Goal: Task Accomplishment & Management: Complete application form

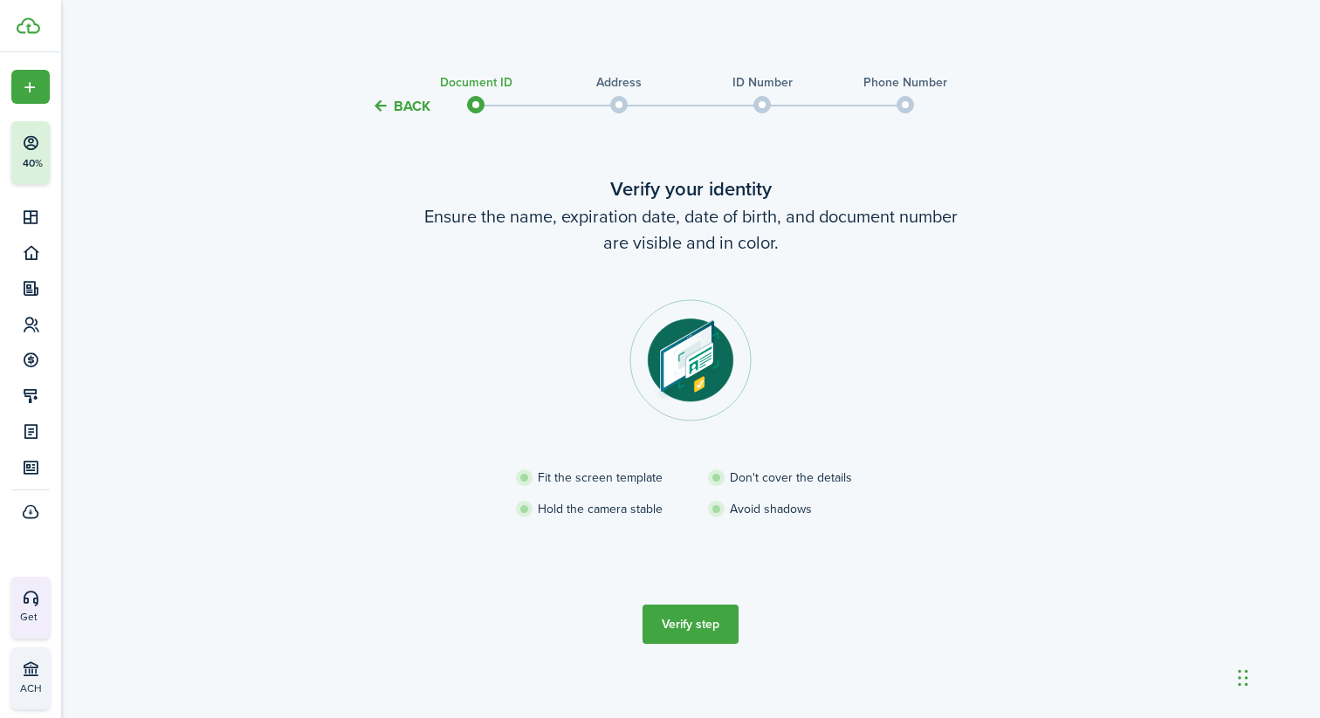
click at [703, 626] on button "Verify step" at bounding box center [690, 624] width 96 height 39
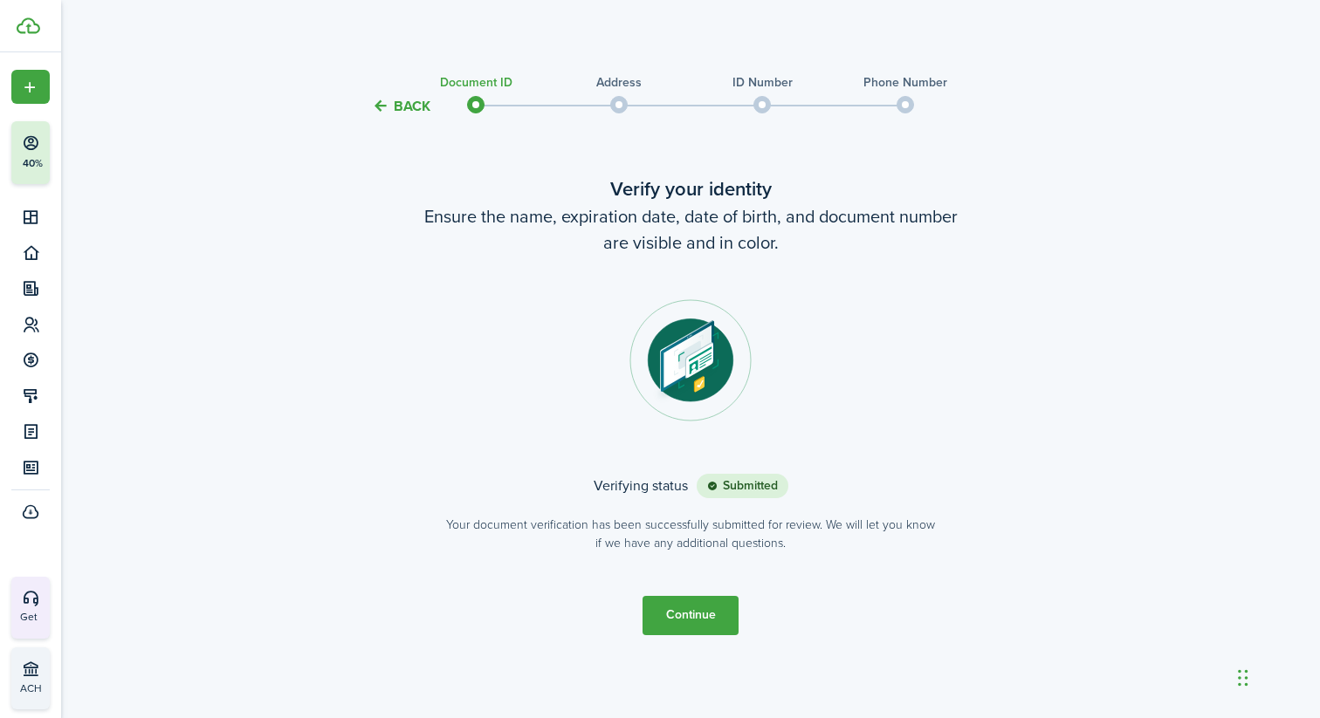
click at [1089, 134] on div "Back Document ID Address ID Number Phone Number Verify your identity Ensure the…" at bounding box center [690, 365] width 1013 height 609
click at [704, 608] on button "Continue" at bounding box center [690, 615] width 96 height 39
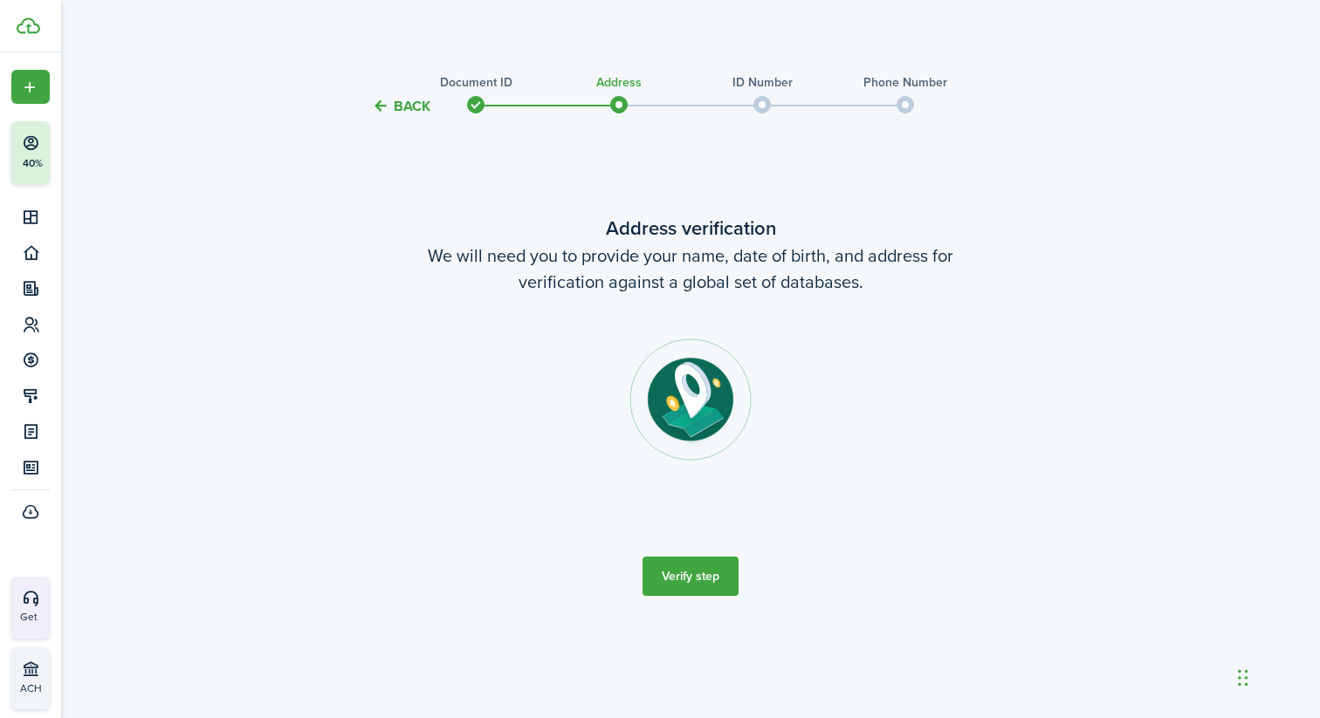
click at [704, 581] on button "Verify step" at bounding box center [690, 576] width 96 height 39
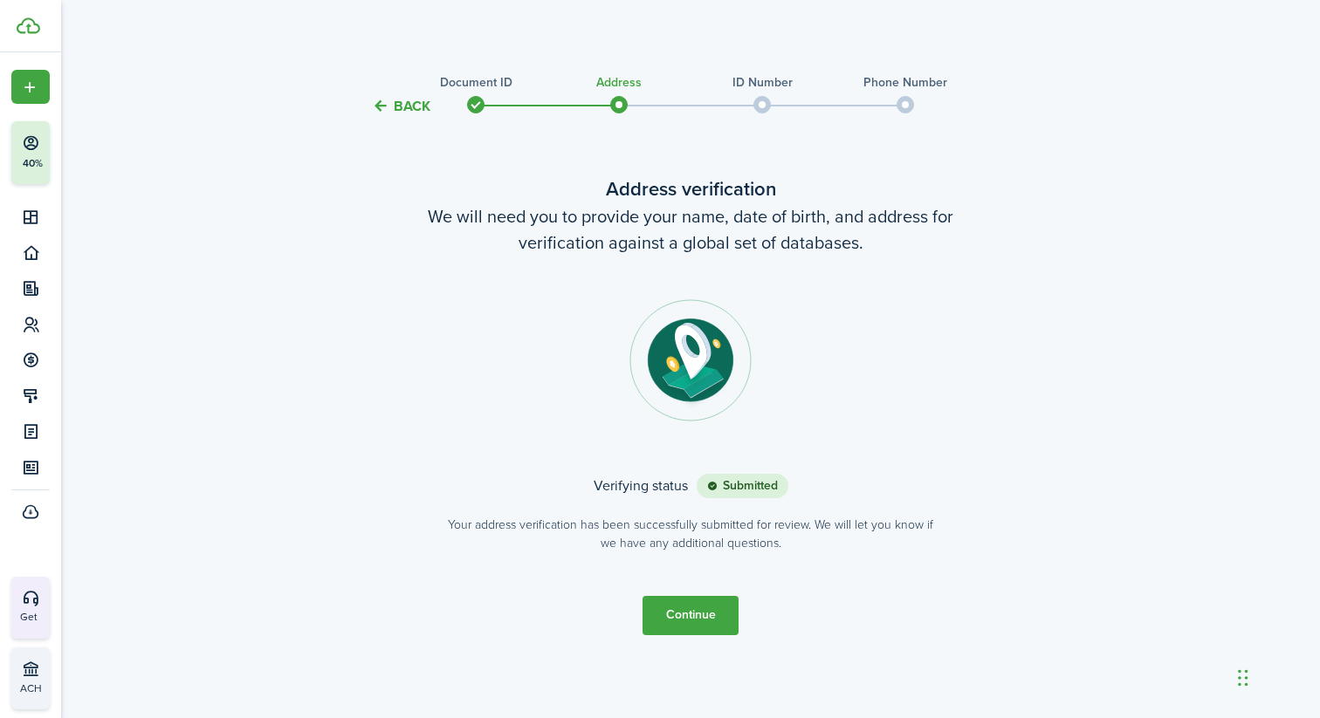
click at [685, 615] on button "Continue" at bounding box center [690, 615] width 96 height 39
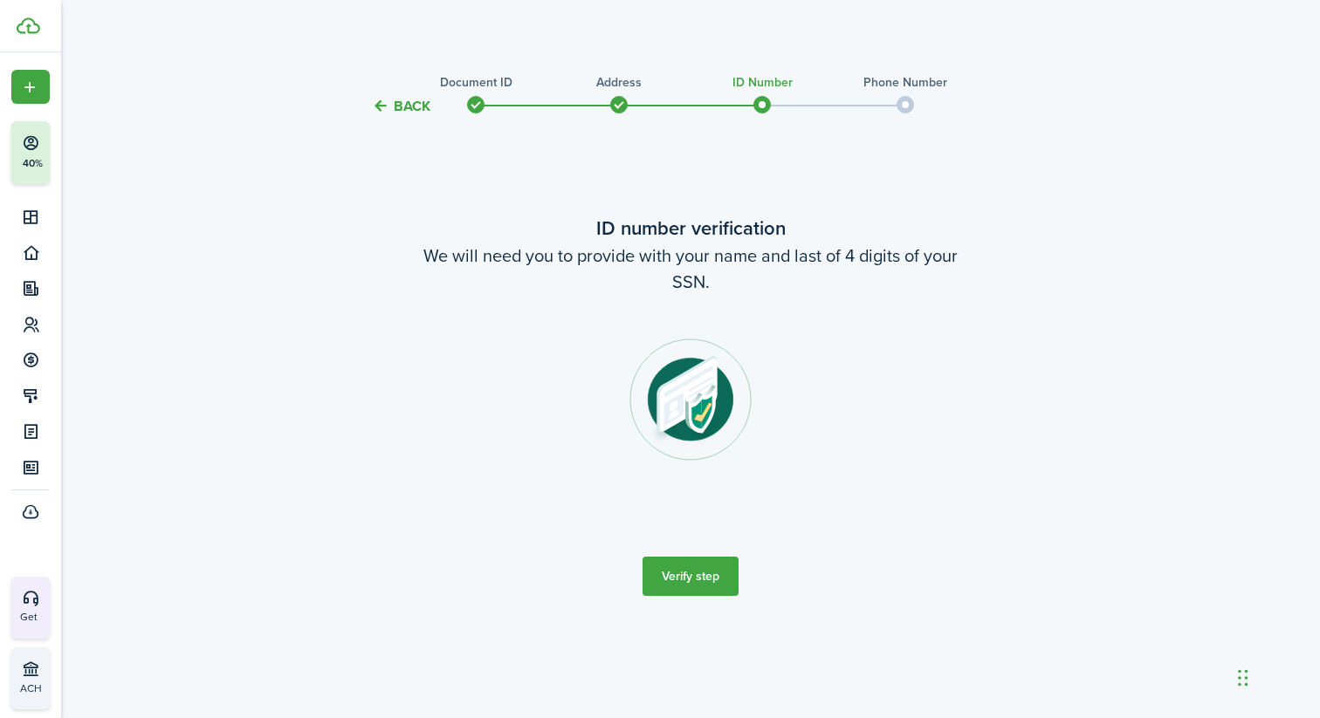
click at [695, 584] on button "Verify step" at bounding box center [690, 576] width 96 height 39
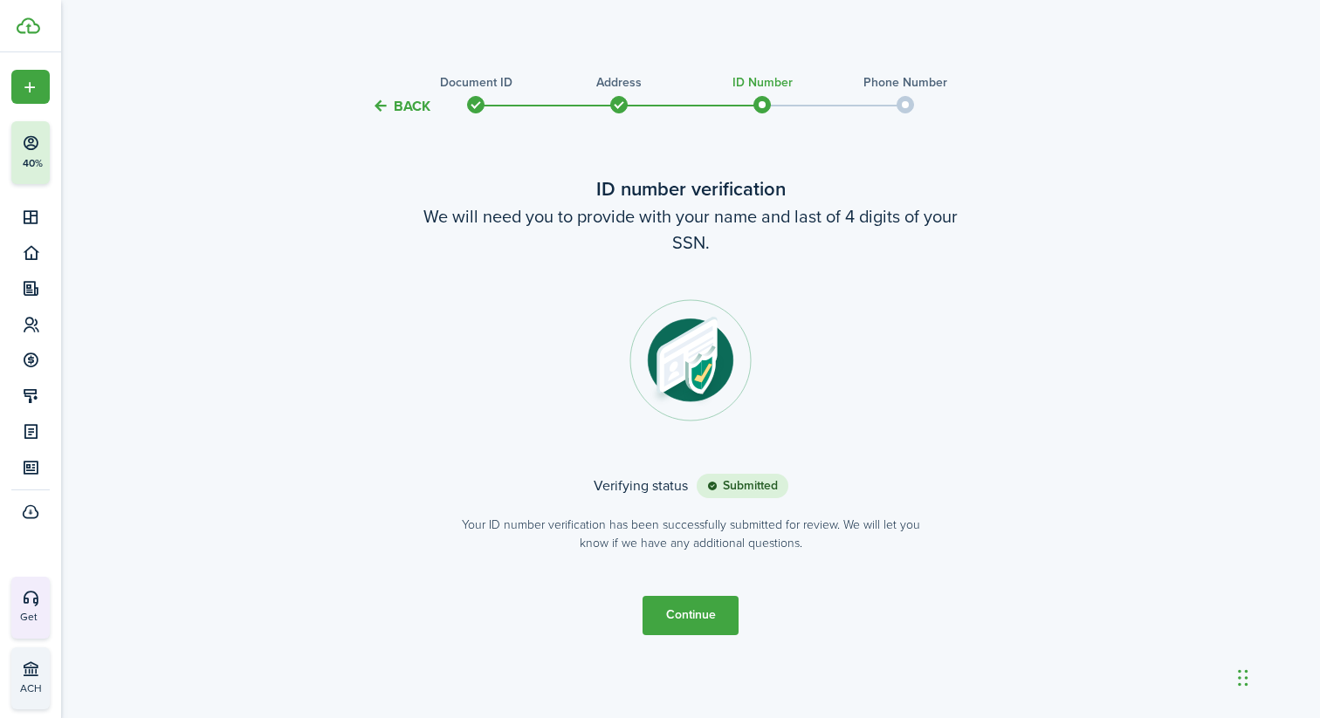
click at [681, 618] on button "Continue" at bounding box center [690, 615] width 96 height 39
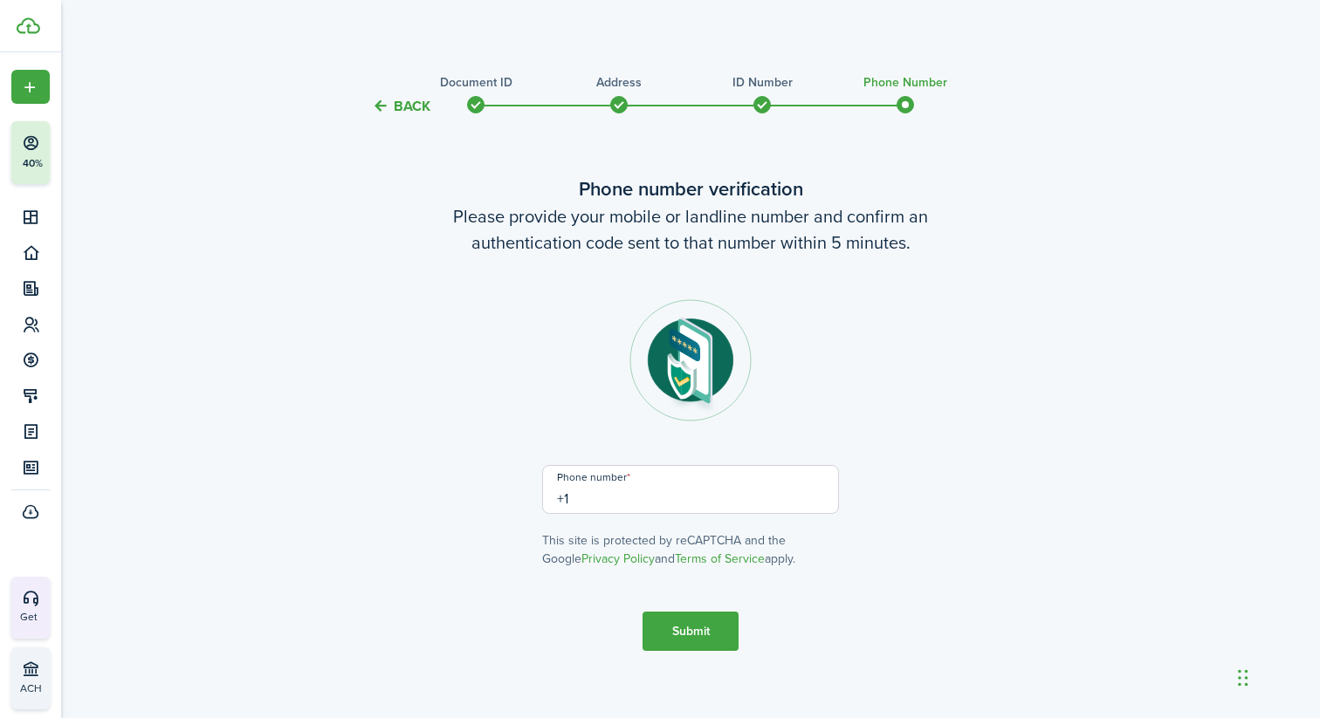
click at [647, 505] on input "+1" at bounding box center [690, 489] width 297 height 49
type input "[PHONE_NUMBER]"
click at [682, 636] on button "Submit" at bounding box center [690, 631] width 96 height 39
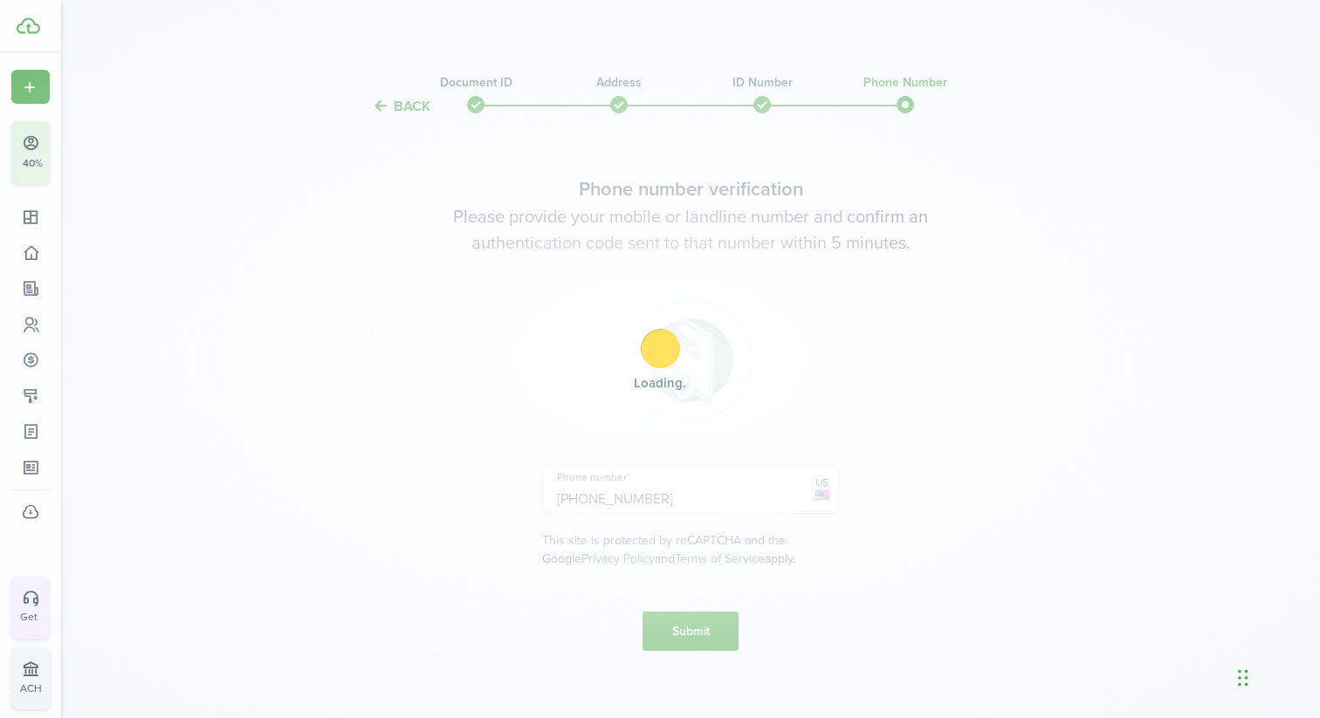
scroll to position [162, 0]
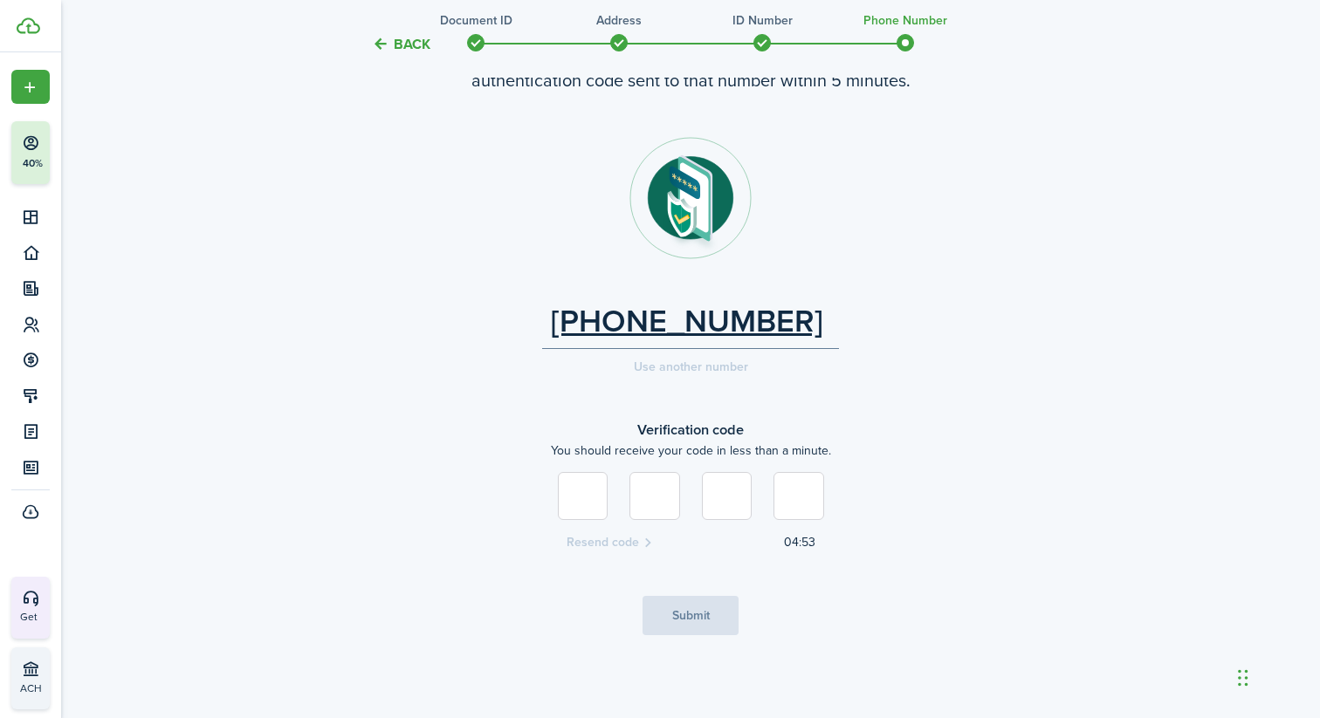
type input "1"
type input "4"
type input "3"
type input "5"
click at [690, 636] on tc-wizard-step "Phone number verification Please provide your mobile or landline number and con…" at bounding box center [690, 323] width 733 height 693
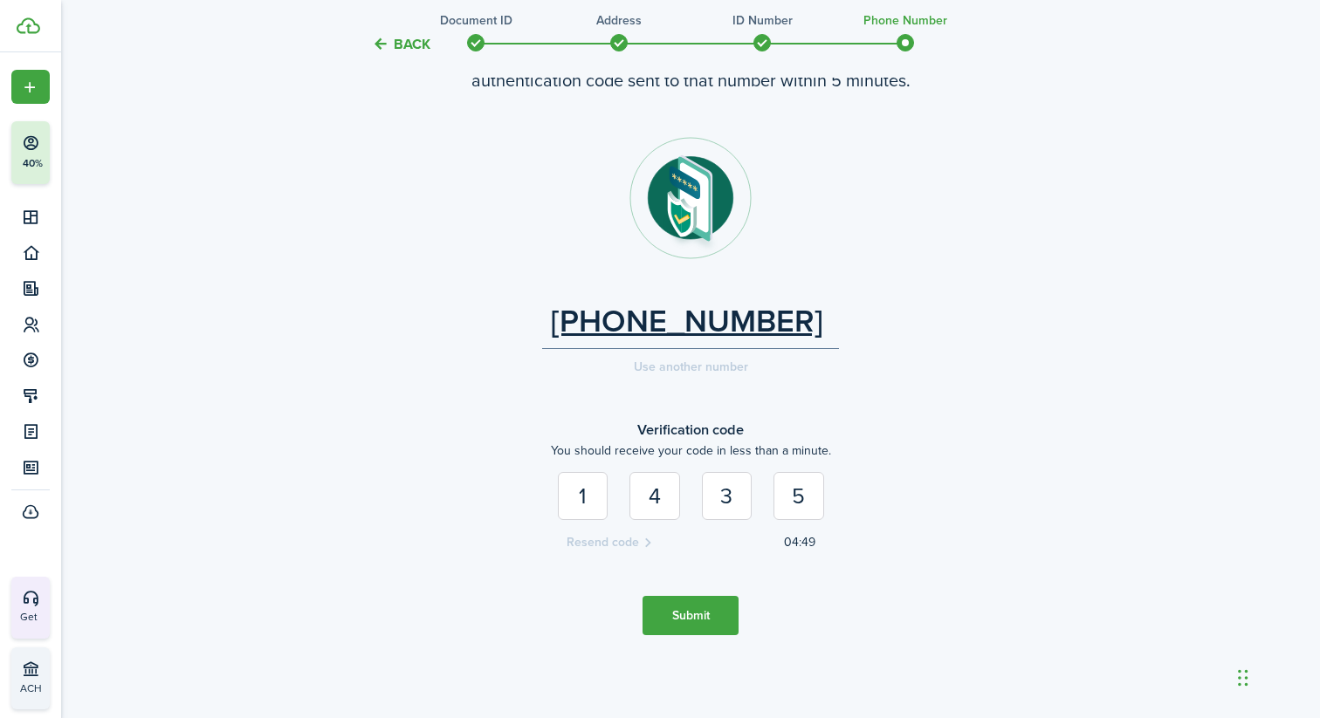
click at [690, 626] on button "Submit" at bounding box center [690, 615] width 96 height 39
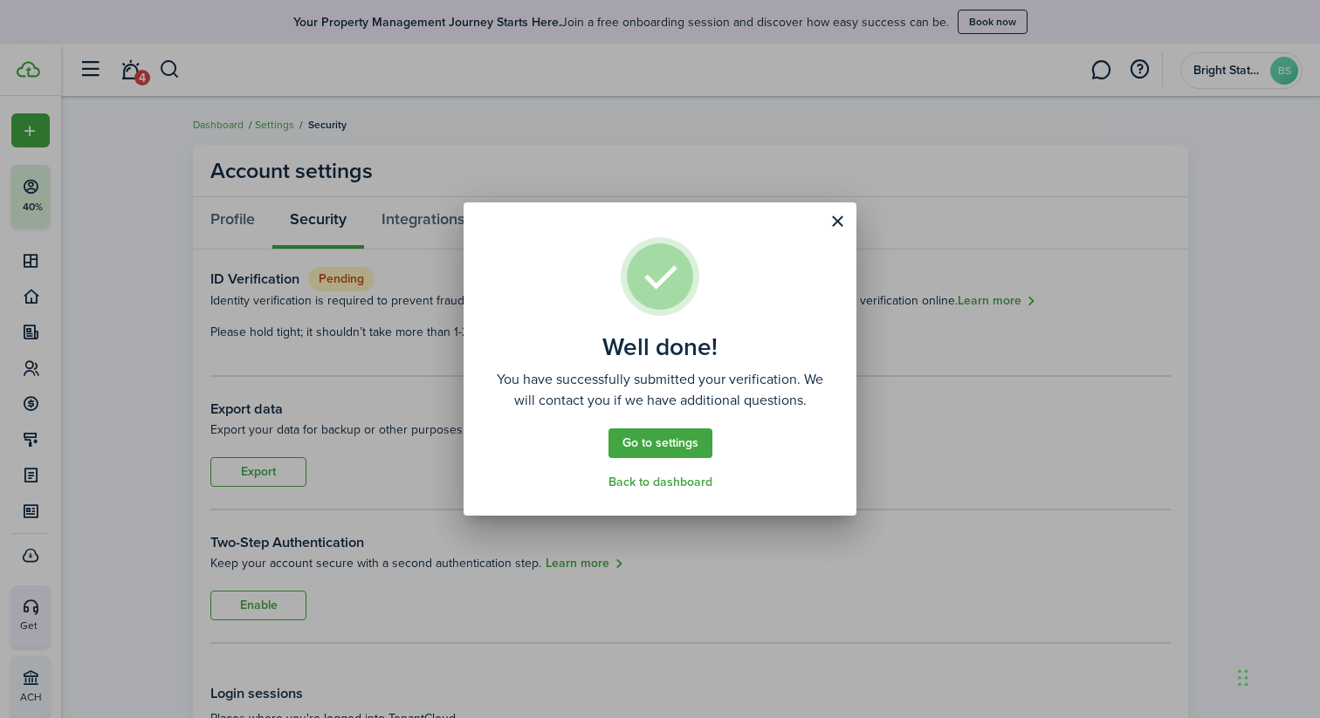
click at [691, 479] on link "Back to dashboard" at bounding box center [660, 483] width 104 height 14
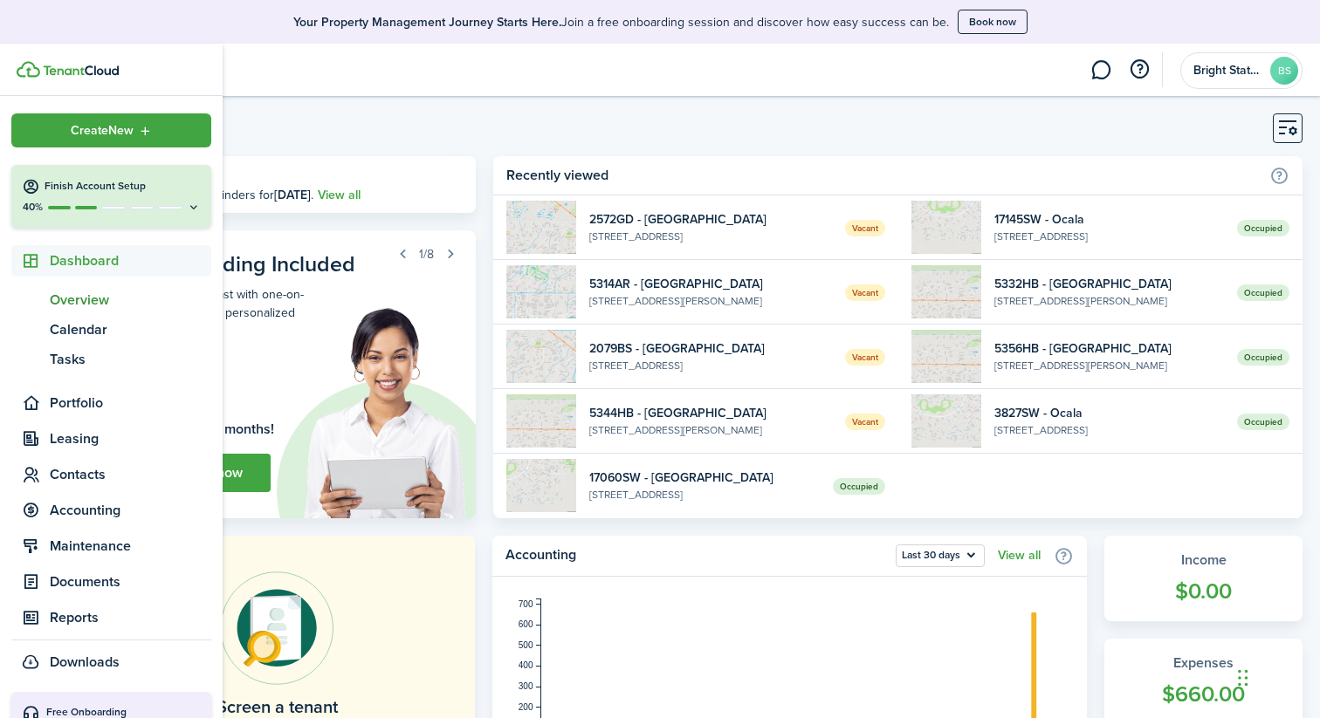
click at [75, 195] on div "Finish Account Setup" at bounding box center [111, 186] width 179 height 17
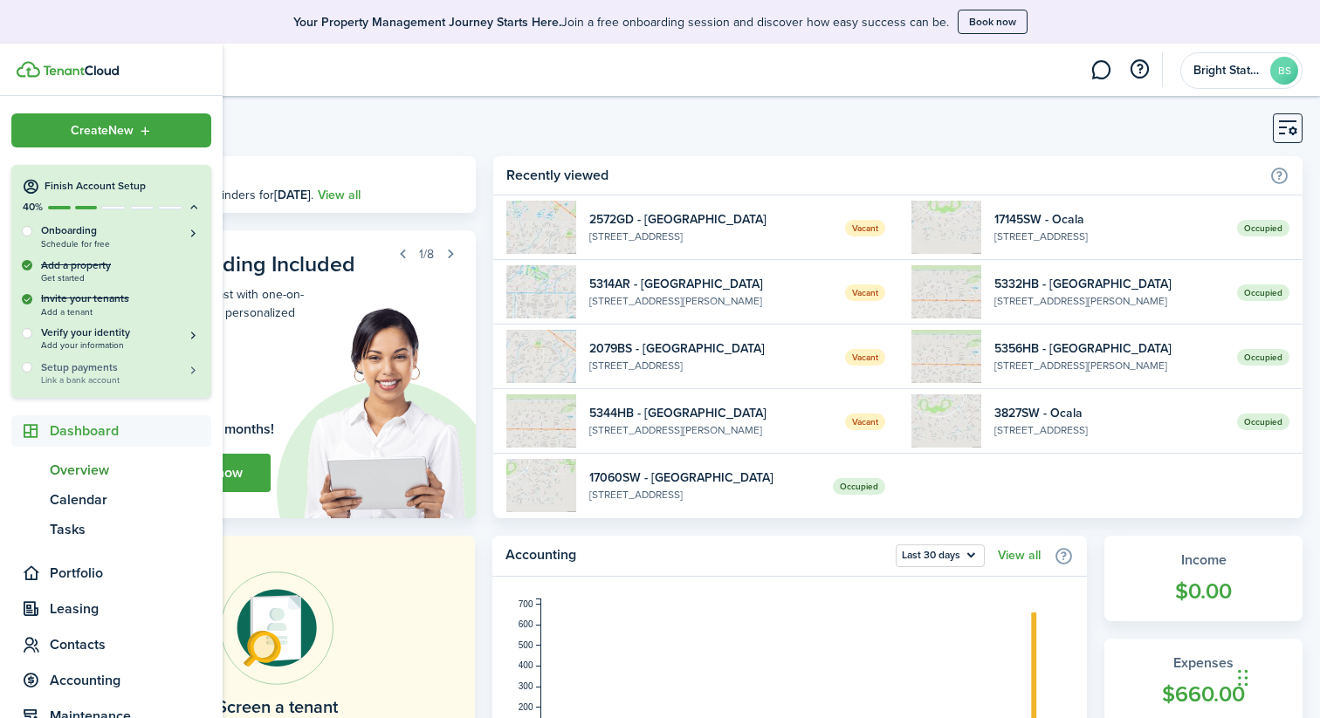
click at [51, 375] on span "Link a bank account" at bounding box center [121, 380] width 160 height 10
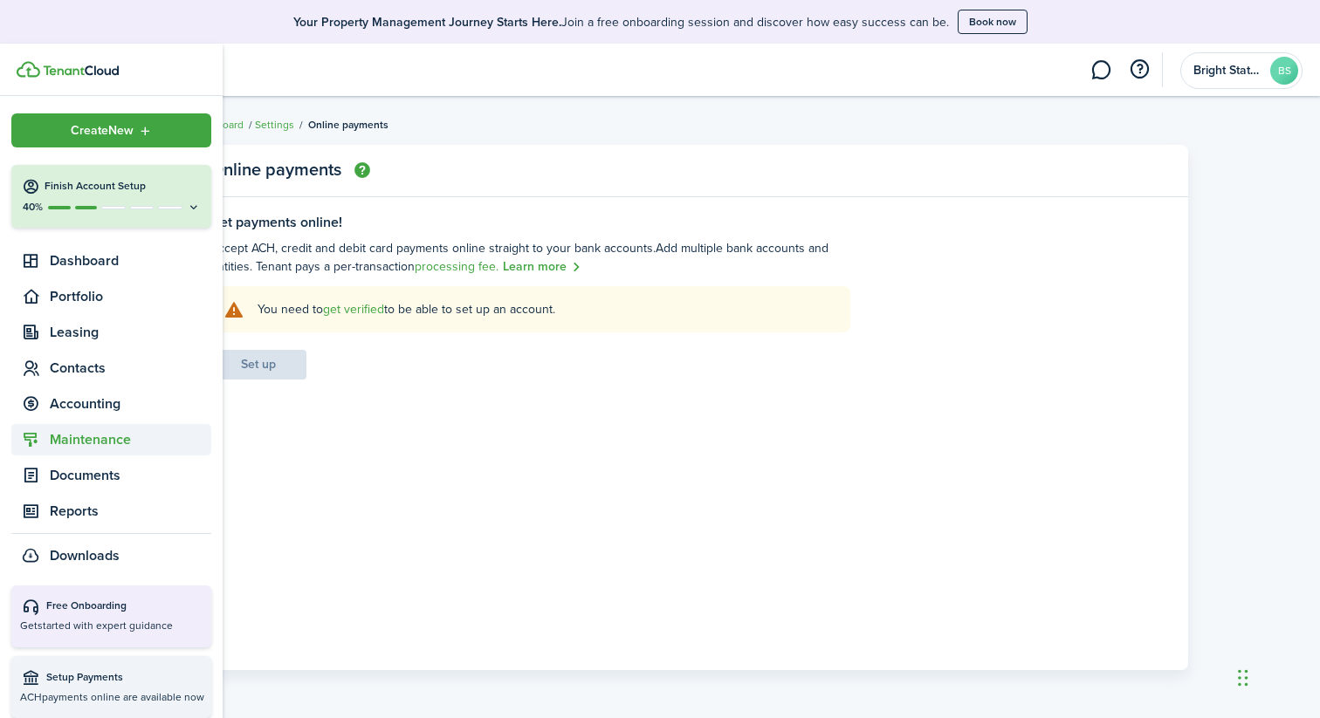
click at [82, 437] on span "Maintenance" at bounding box center [130, 439] width 161 height 21
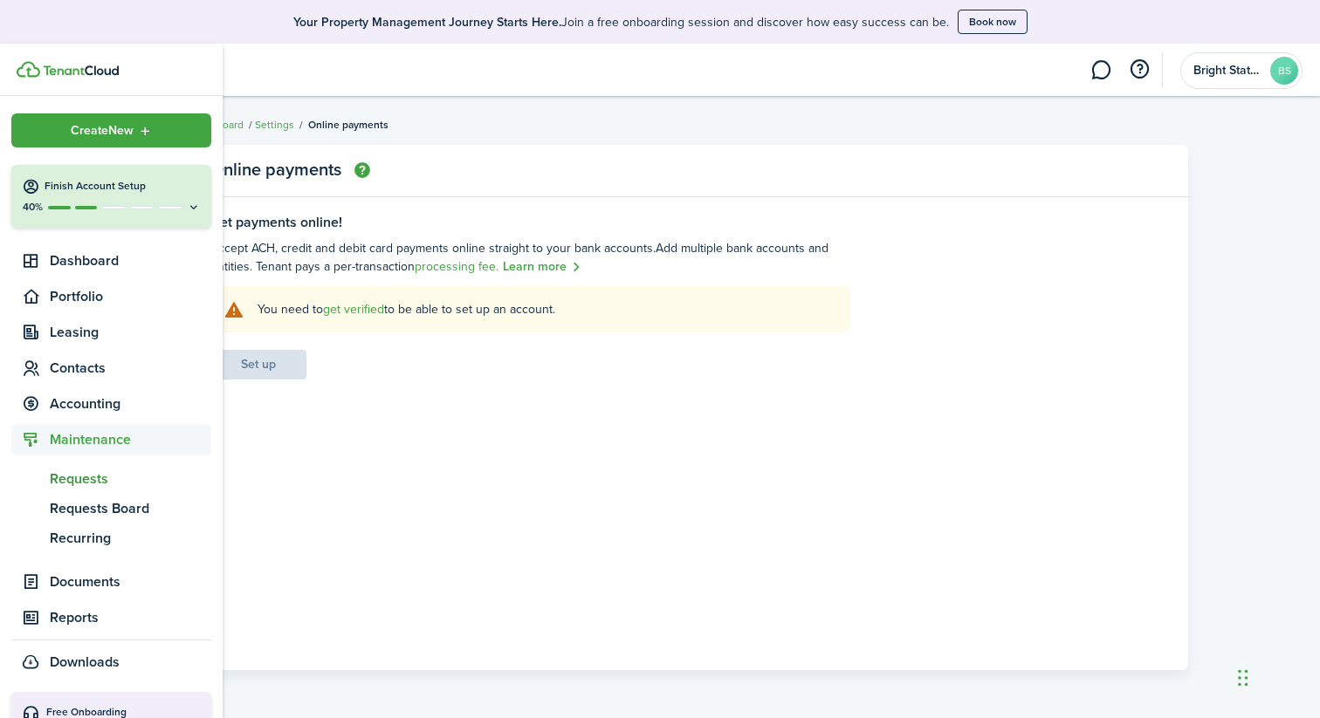
click at [83, 482] on span "Requests" at bounding box center [130, 479] width 161 height 21
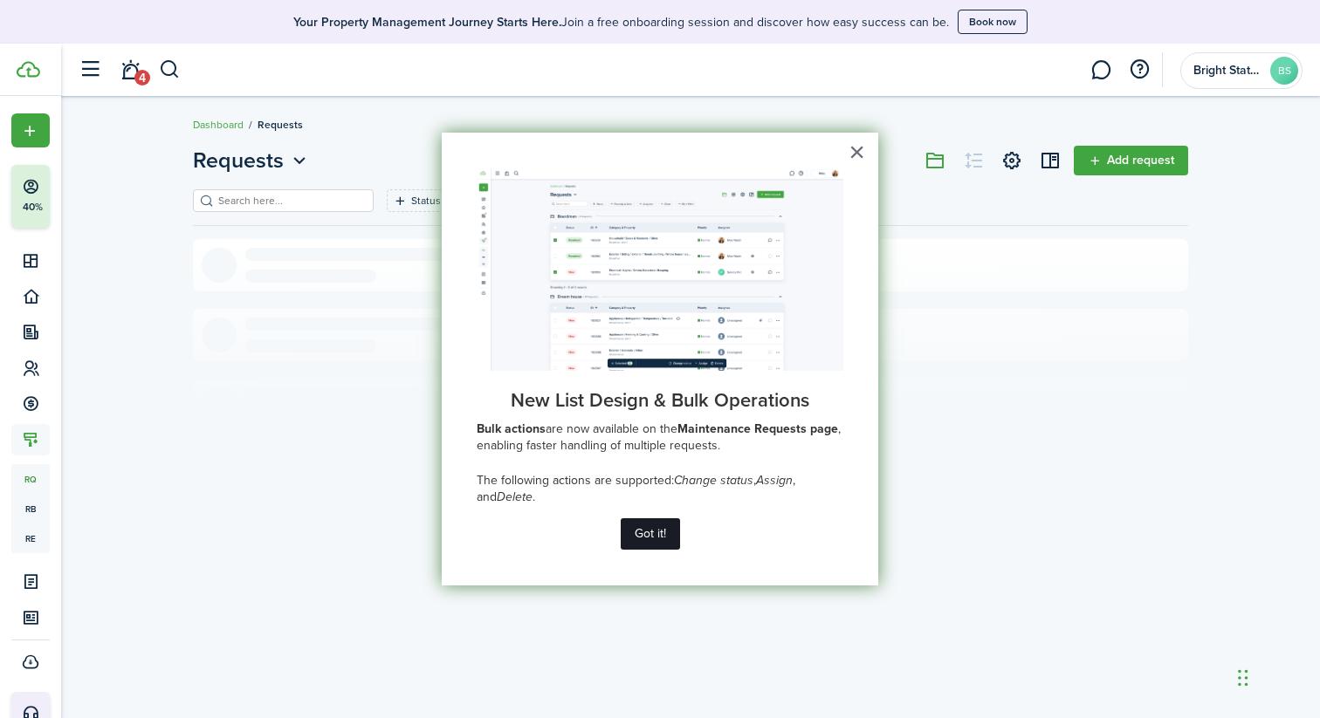
click at [649, 538] on button "Got it!" at bounding box center [650, 534] width 59 height 31
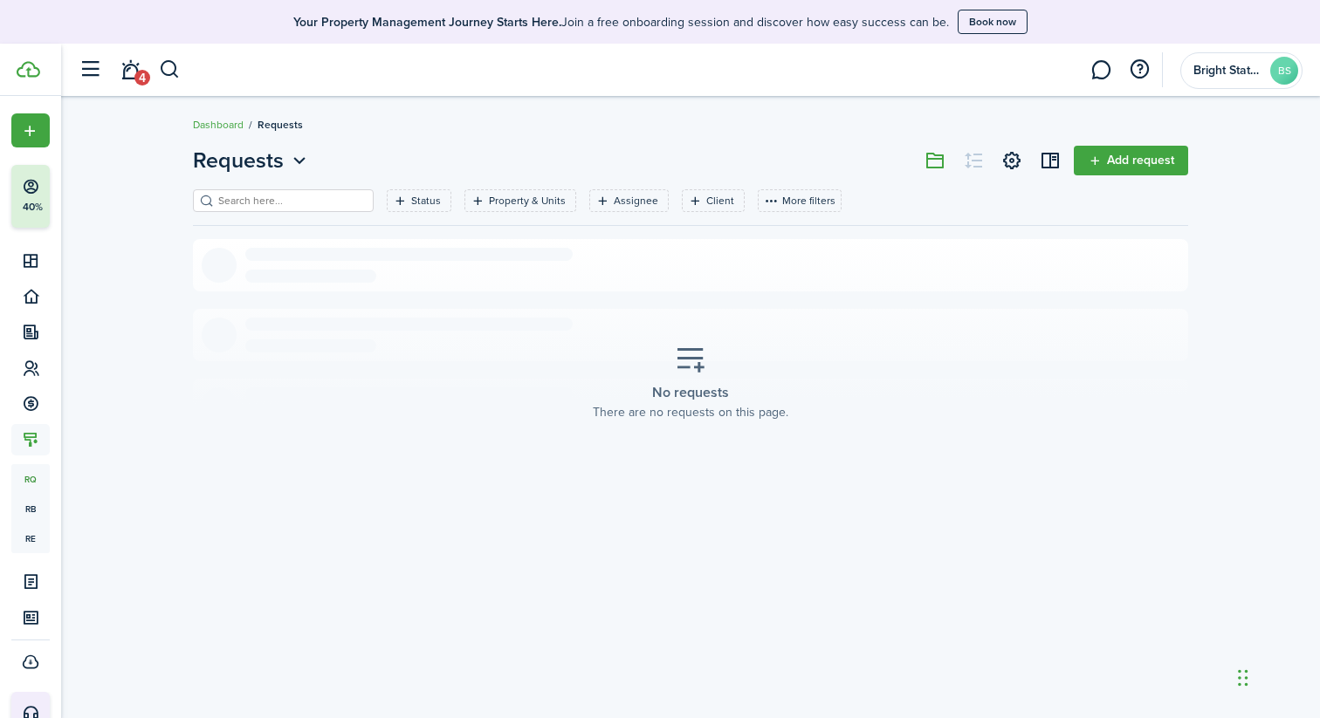
click at [1099, 159] on link "Add request" at bounding box center [1131, 161] width 114 height 30
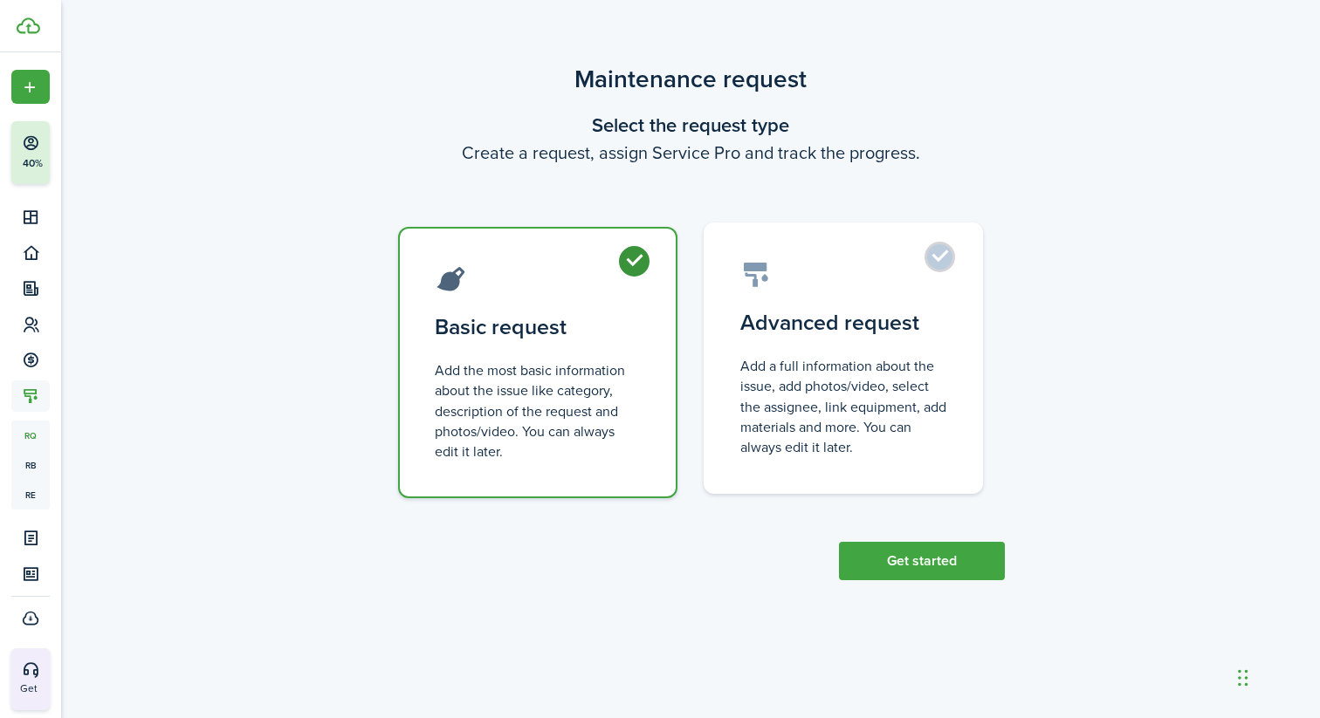
click at [909, 315] on control-radio-card-title "Advanced request" at bounding box center [843, 322] width 206 height 31
radio input "false"
radio input "true"
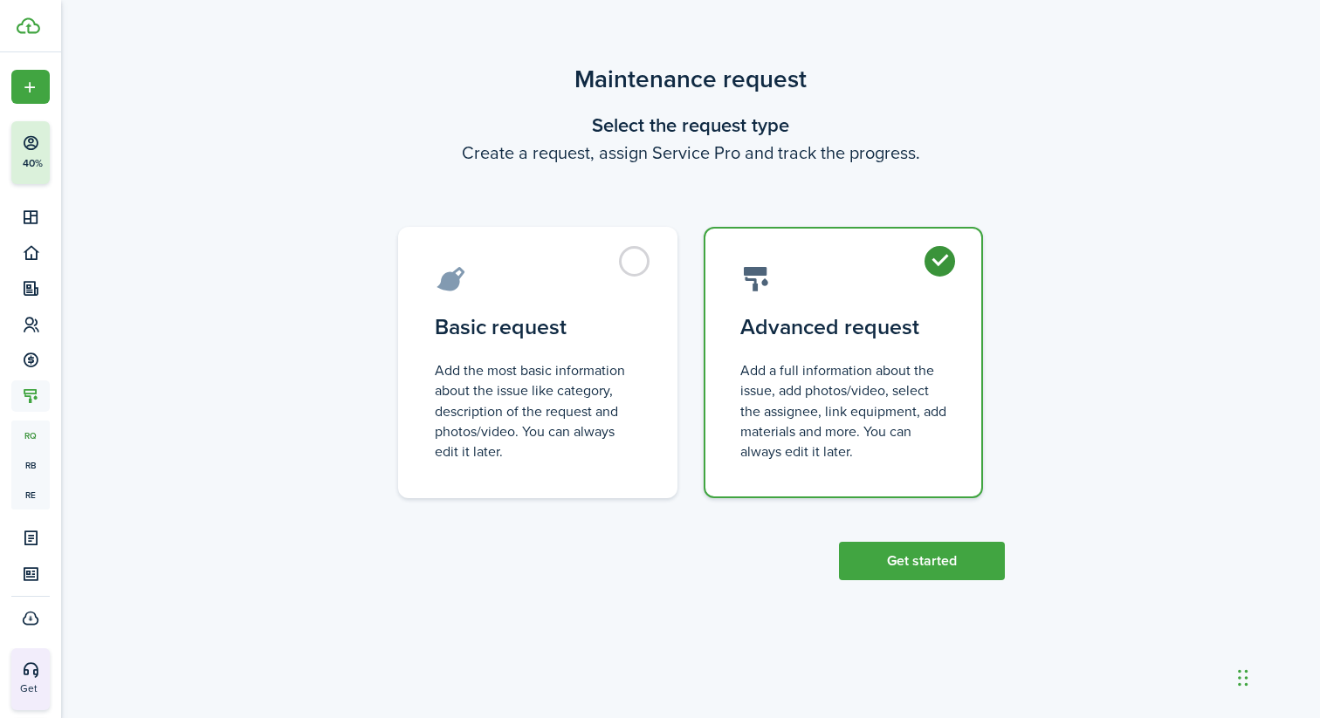
click at [922, 560] on button "Get started" at bounding box center [922, 561] width 166 height 38
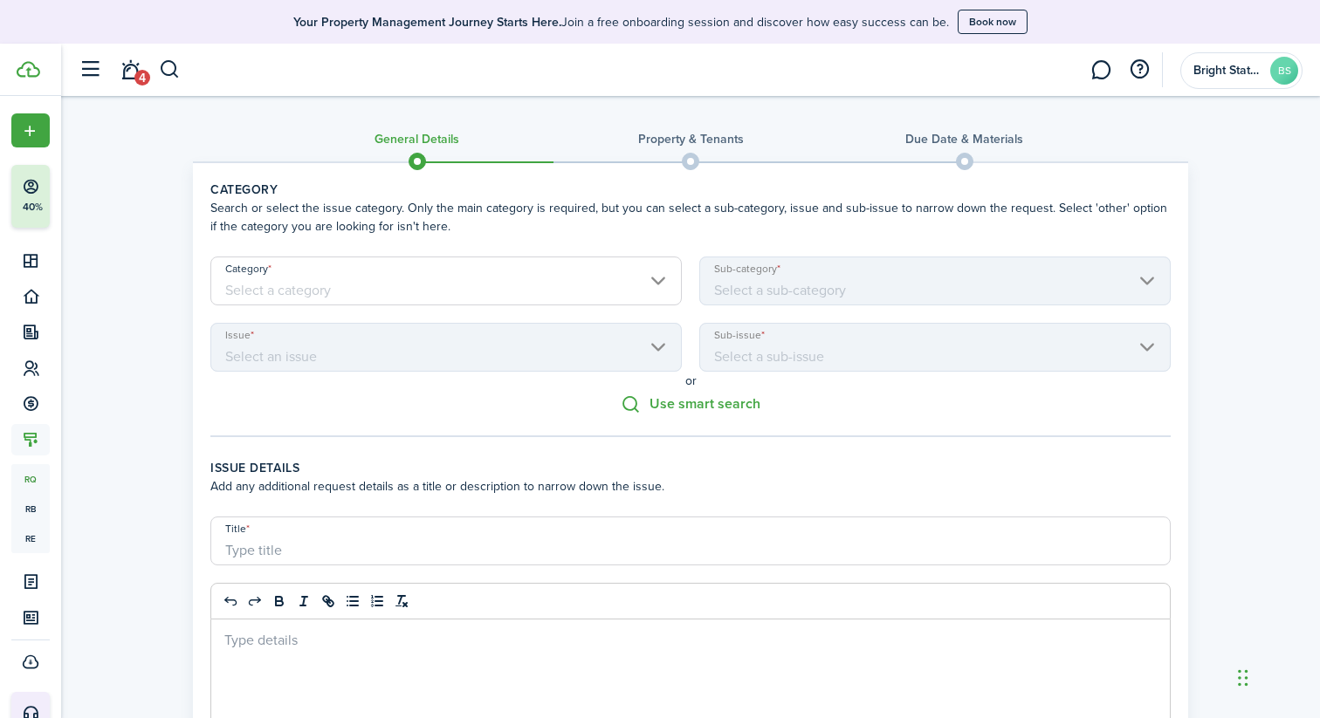
click at [653, 286] on input "Category" at bounding box center [445, 281] width 471 height 49
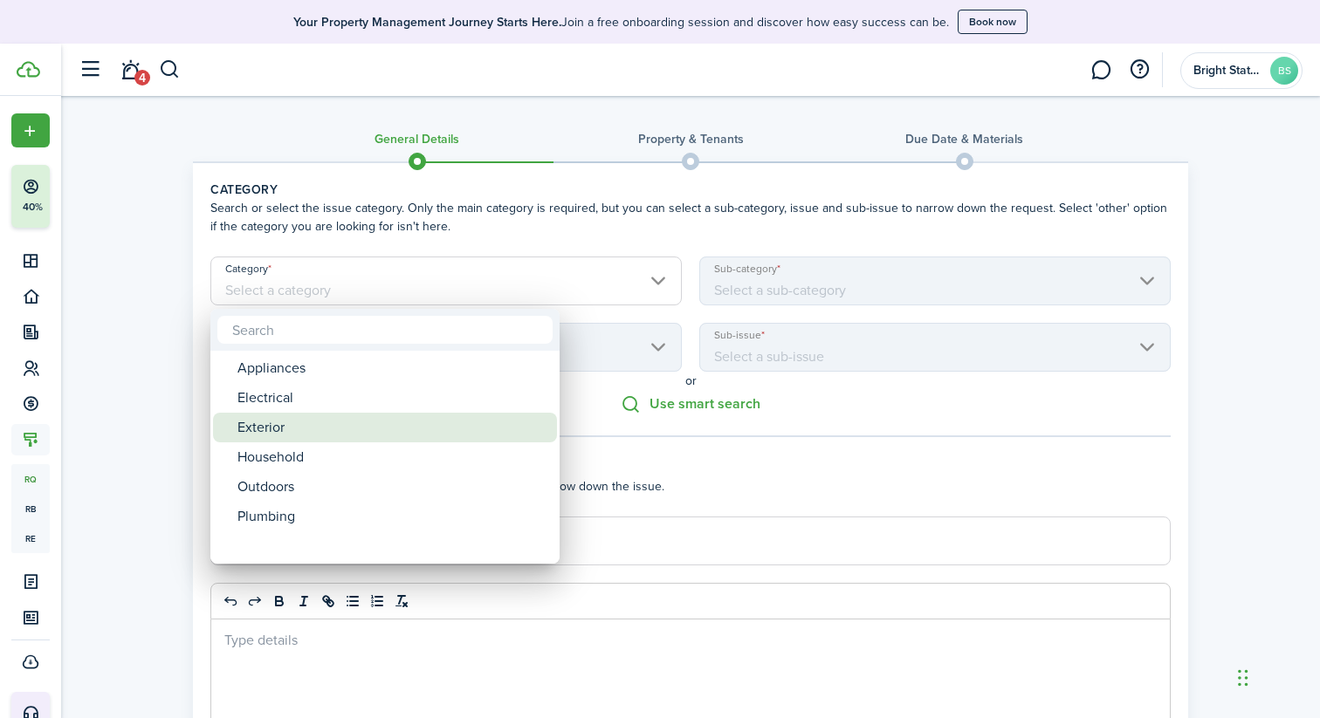
click at [365, 435] on div "Exterior" at bounding box center [391, 428] width 309 height 30
type input "Exterior"
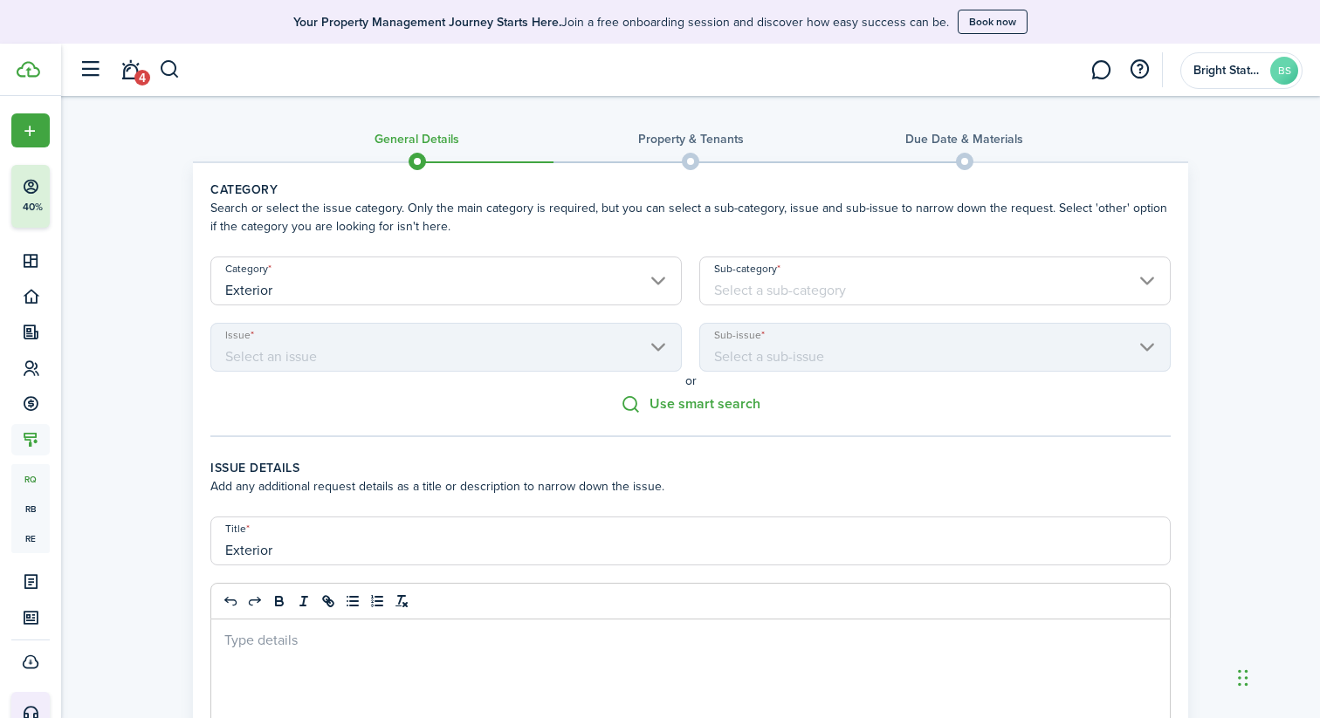
click at [800, 289] on input "Sub-category" at bounding box center [934, 281] width 471 height 49
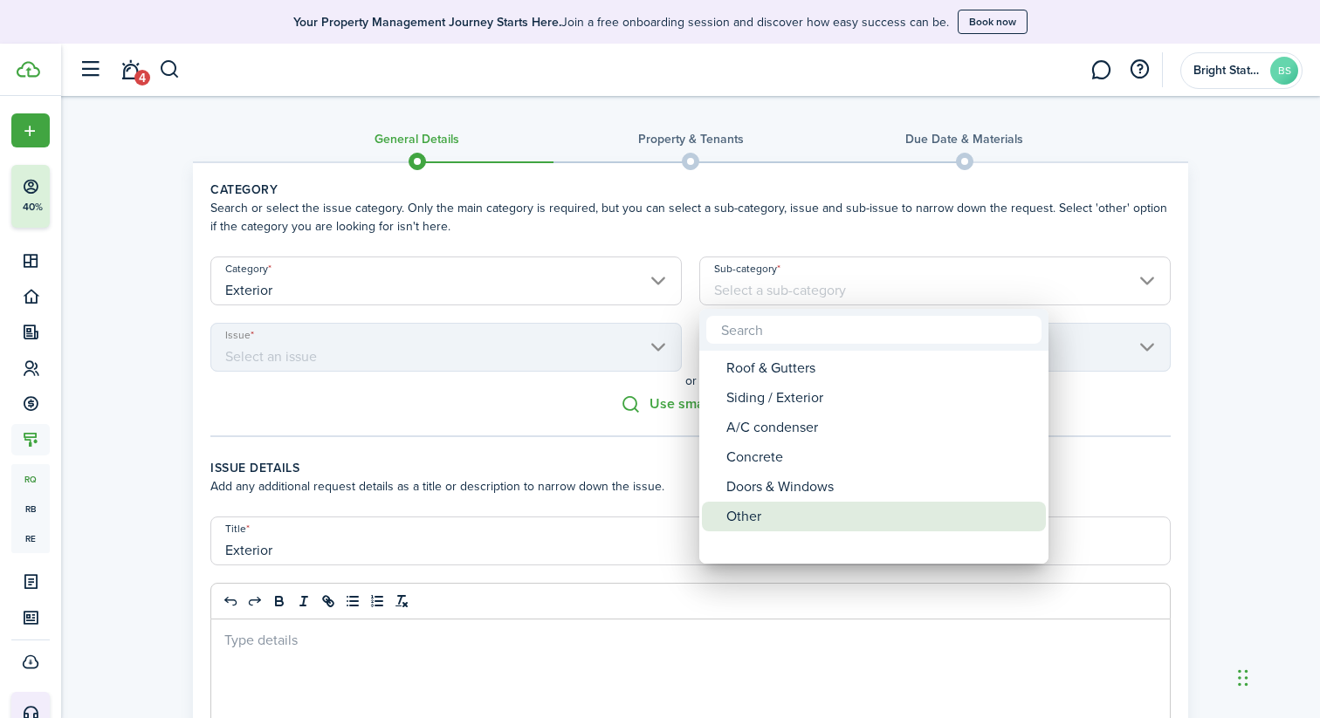
click at [773, 524] on div "Other" at bounding box center [880, 517] width 309 height 30
type input "Exterior / Other"
type input "Other"
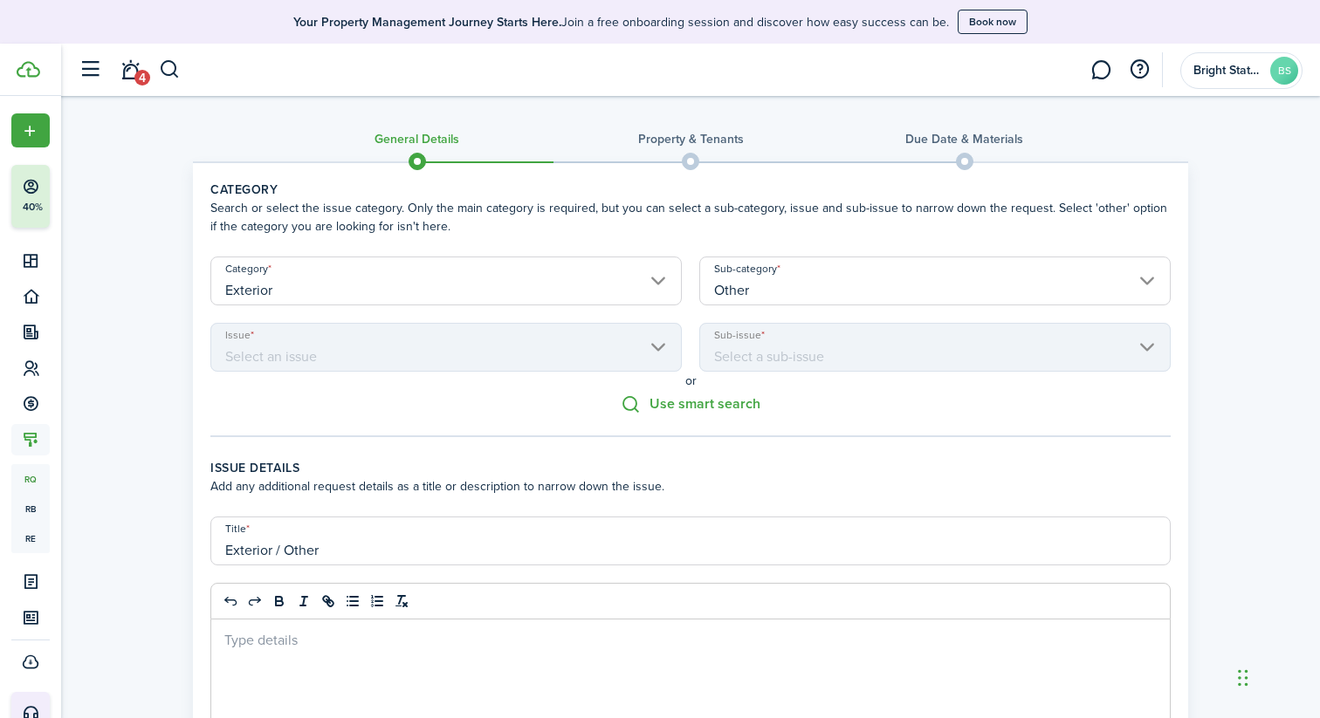
click at [666, 350] on mbsc-scroller "Issue" at bounding box center [445, 347] width 471 height 49
click at [654, 345] on mbsc-scroller "Issue" at bounding box center [445, 347] width 471 height 49
click at [641, 405] on icon "button" at bounding box center [631, 404] width 20 height 19
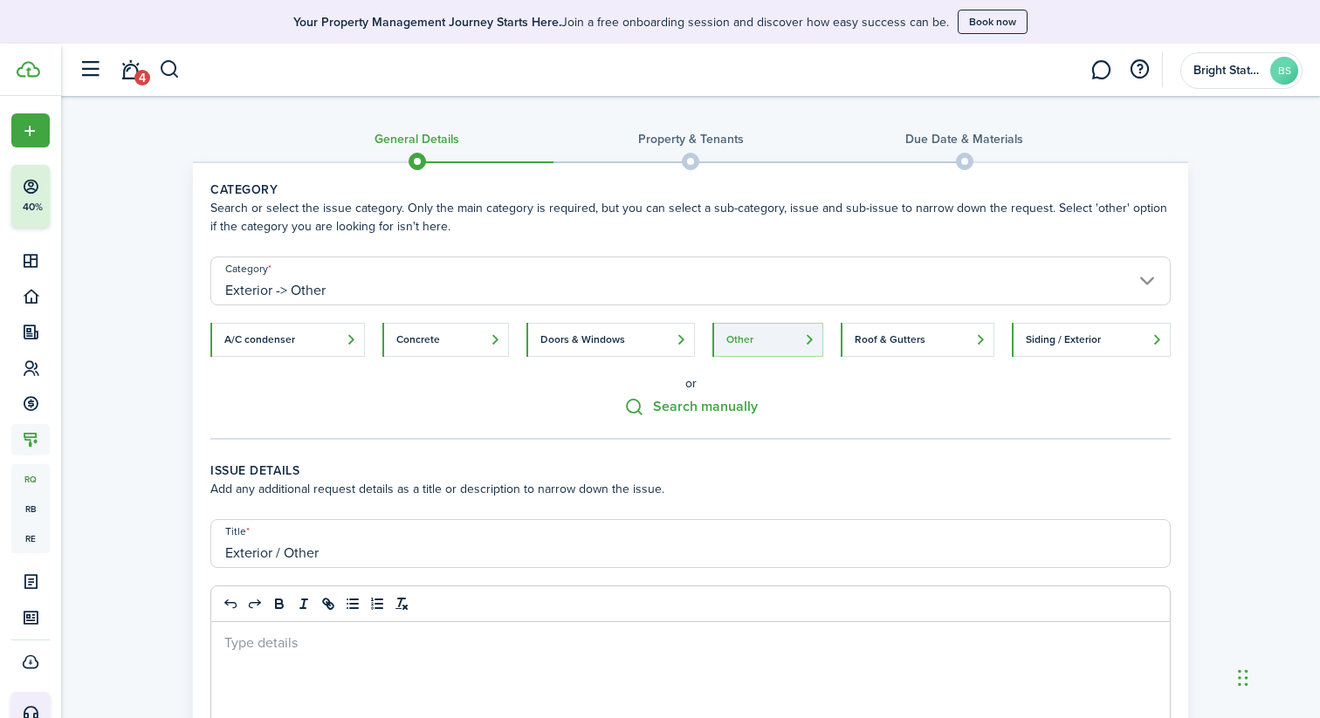
scroll to position [1, 0]
click at [677, 406] on button "Search manually" at bounding box center [691, 405] width 134 height 19
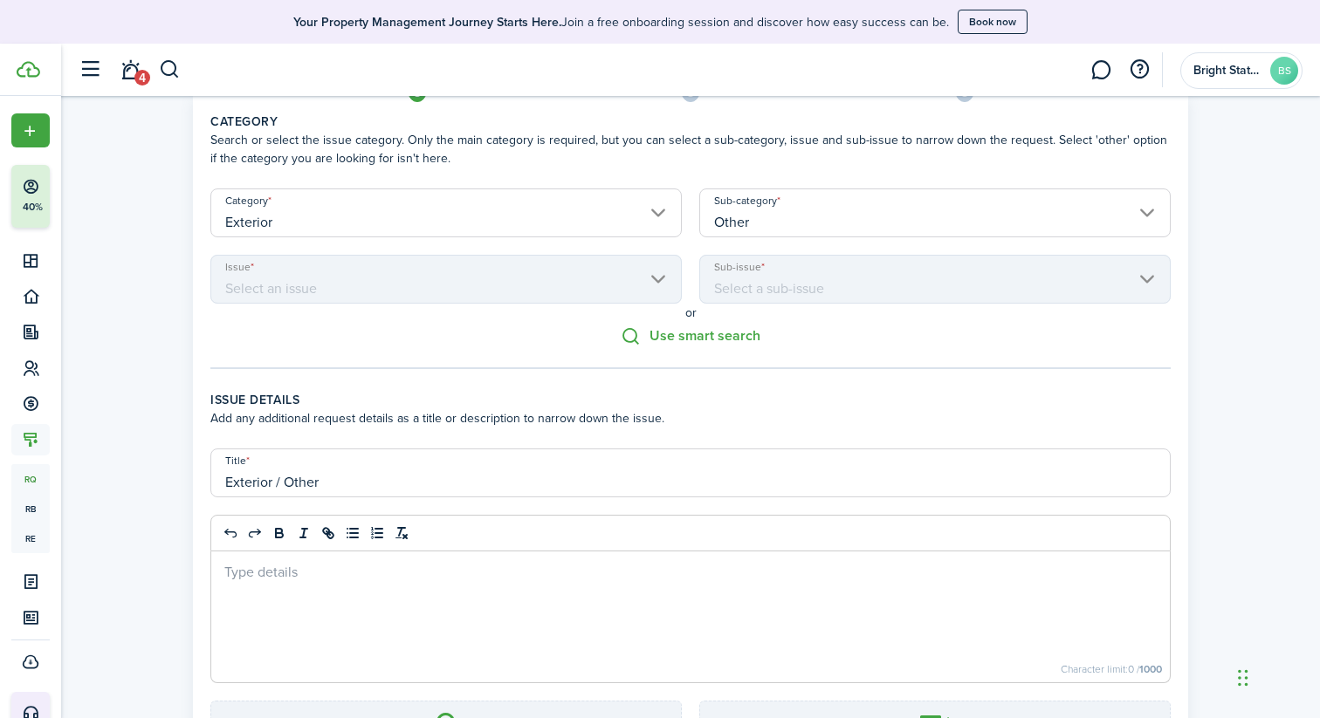
scroll to position [75, 0]
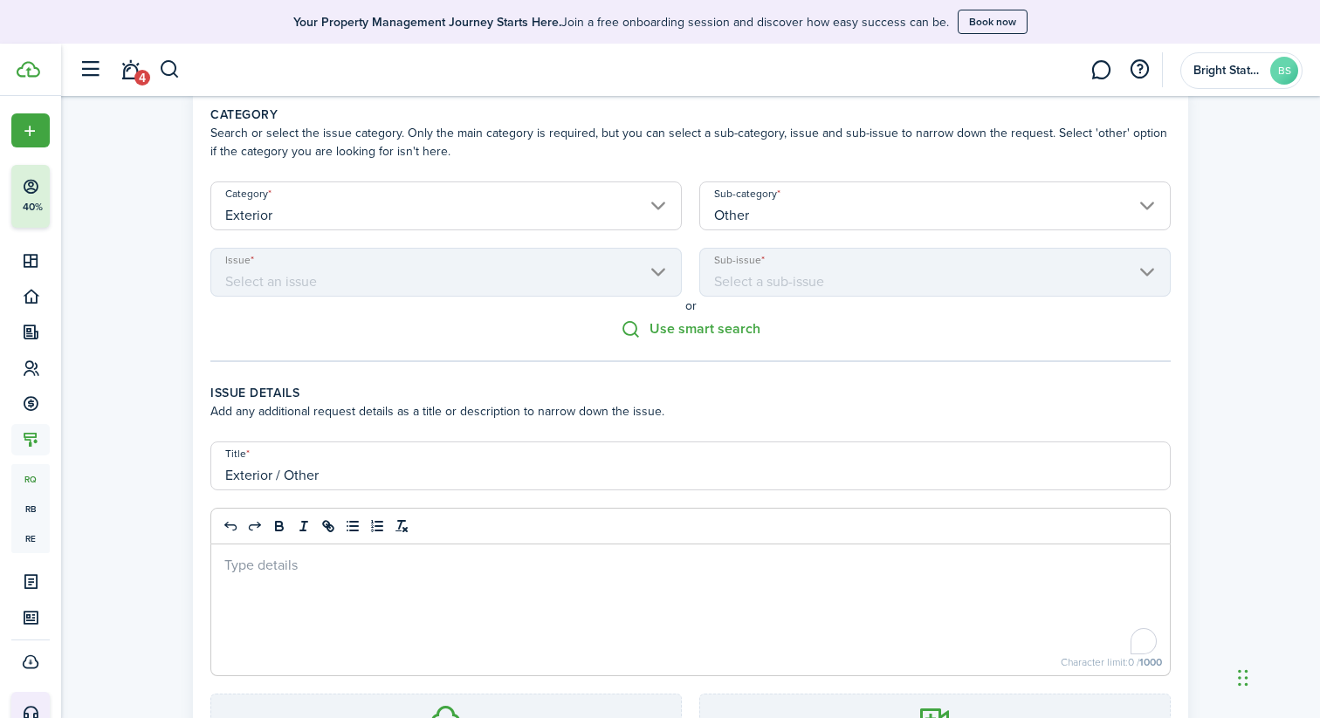
click at [262, 571] on p "To enrich screen reader interactions, please activate Accessibility in Grammarl…" at bounding box center [690, 564] width 932 height 18
click at [420, 567] on p "Needs to change the mailbox side" at bounding box center [690, 564] width 932 height 18
click at [491, 563] on p "Needs to change the mailbox side (Installation)" at bounding box center [690, 564] width 932 height 18
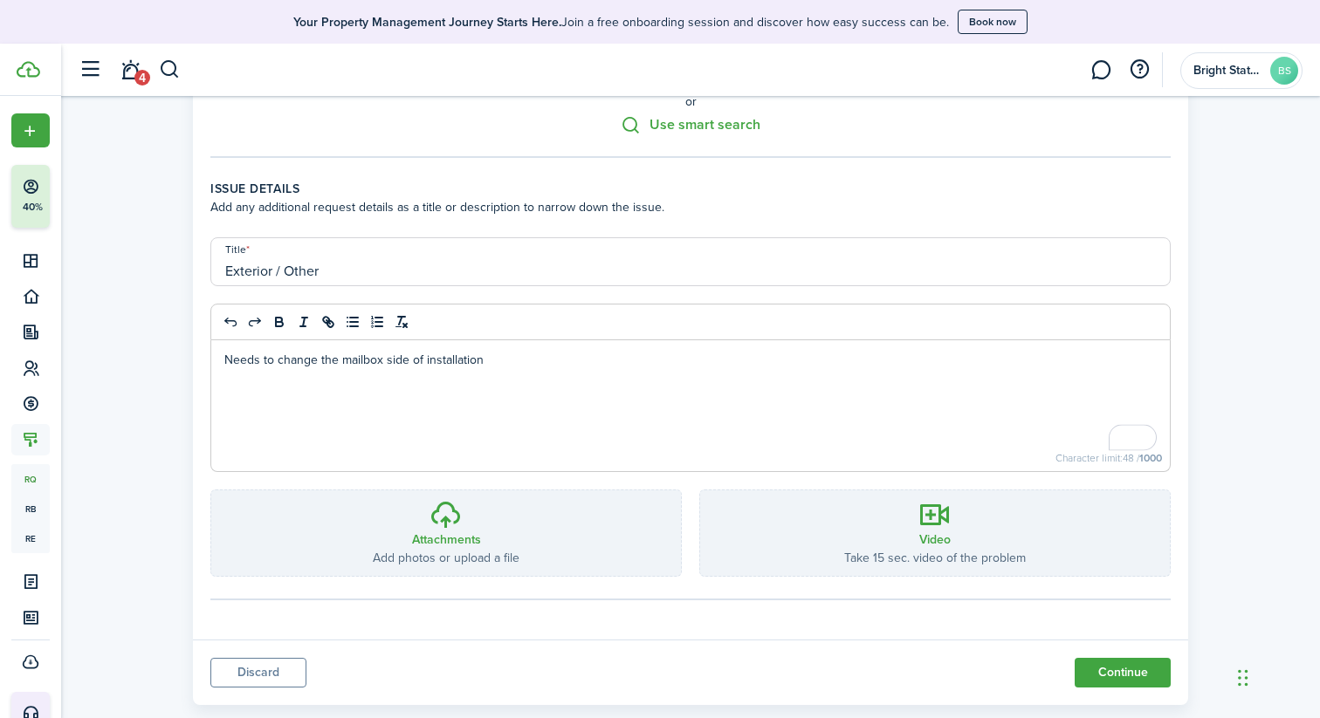
scroll to position [310, 0]
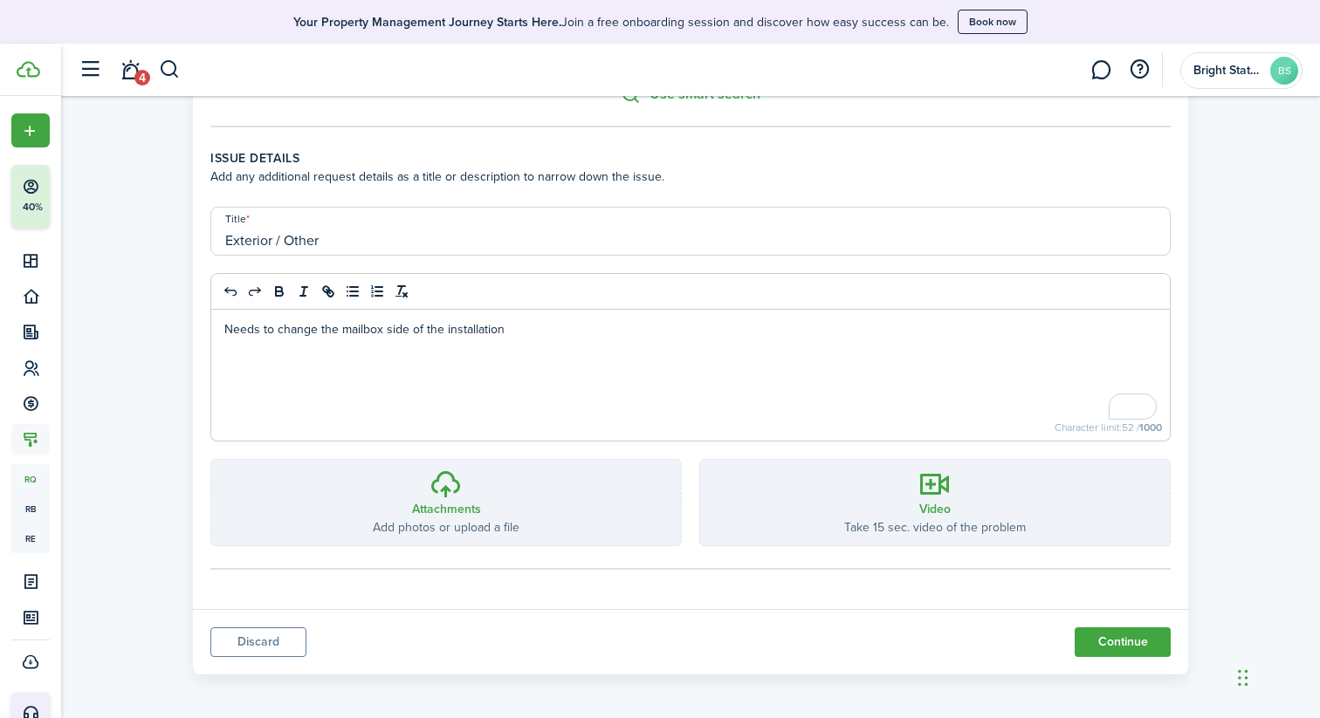
click at [1122, 642] on button "Continue" at bounding box center [1123, 643] width 96 height 30
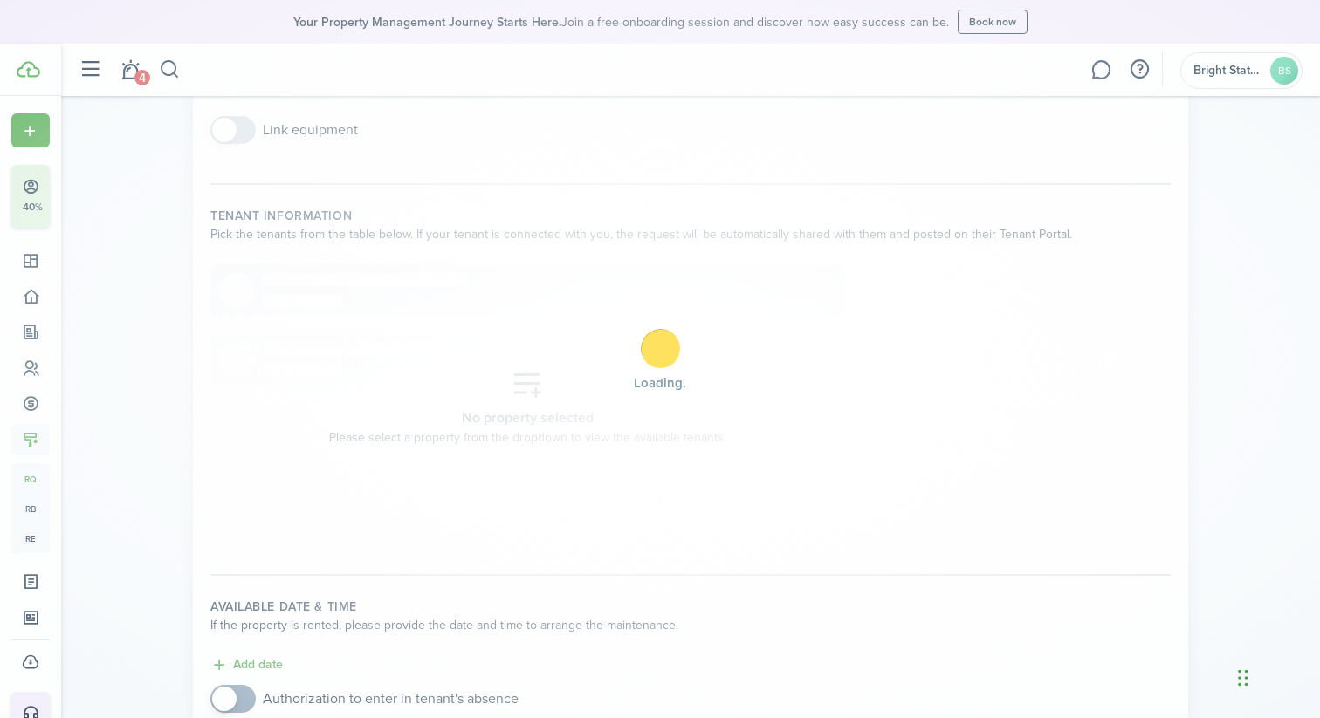
scroll to position [0, 0]
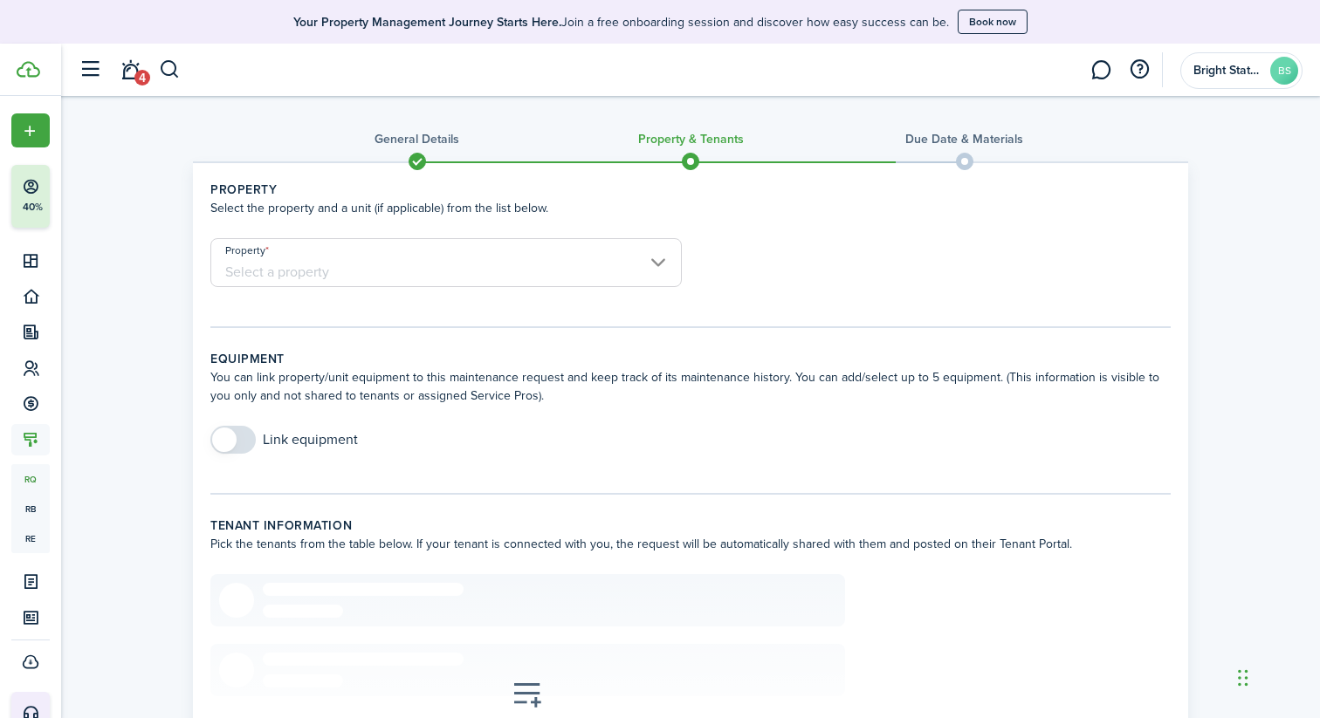
click at [657, 261] on input "Property" at bounding box center [445, 262] width 471 height 49
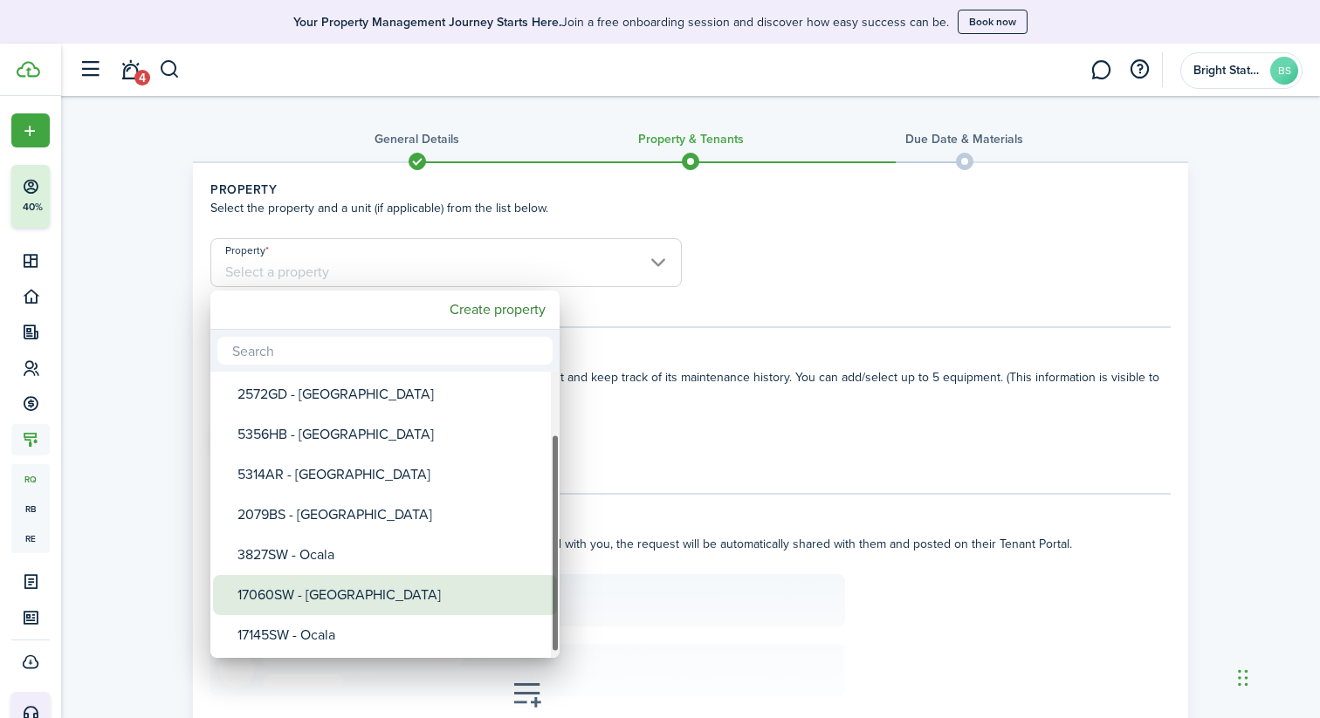
click at [313, 594] on div "17060SW - [GEOGRAPHIC_DATA]" at bounding box center [391, 595] width 309 height 40
type input "17060SW - [GEOGRAPHIC_DATA]"
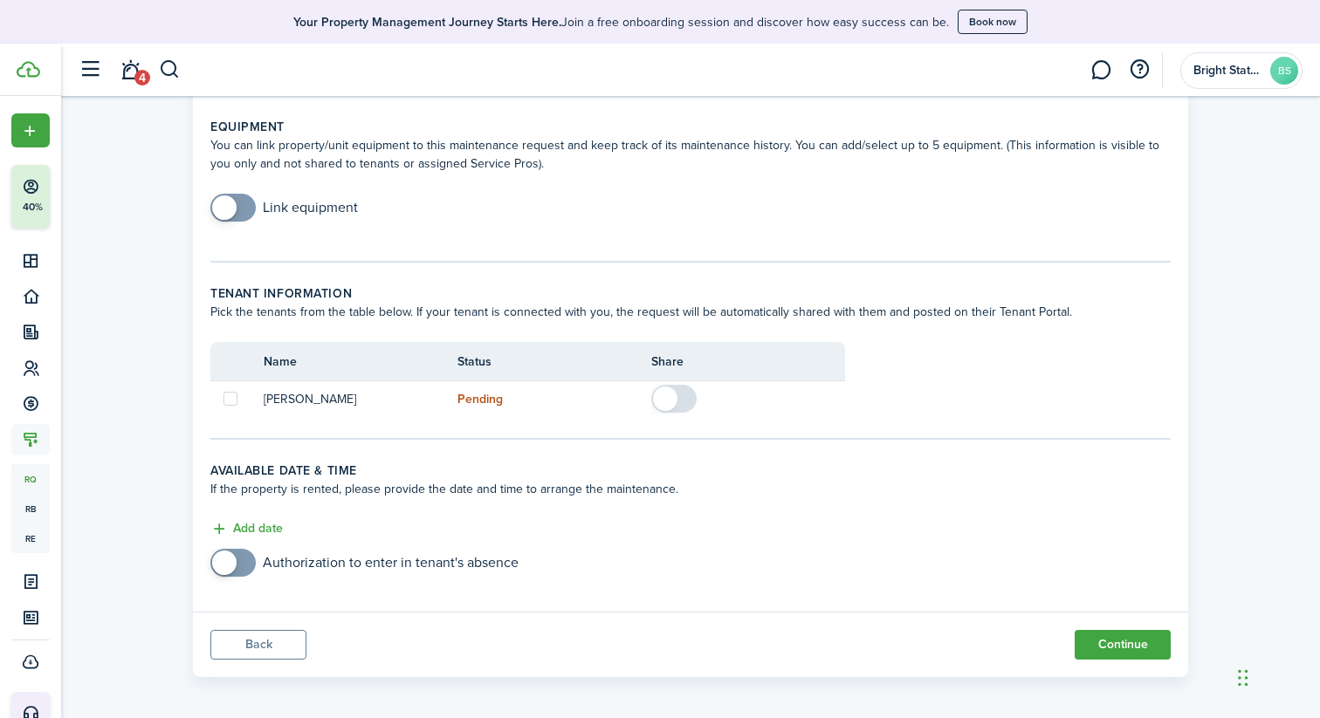
scroll to position [238, 0]
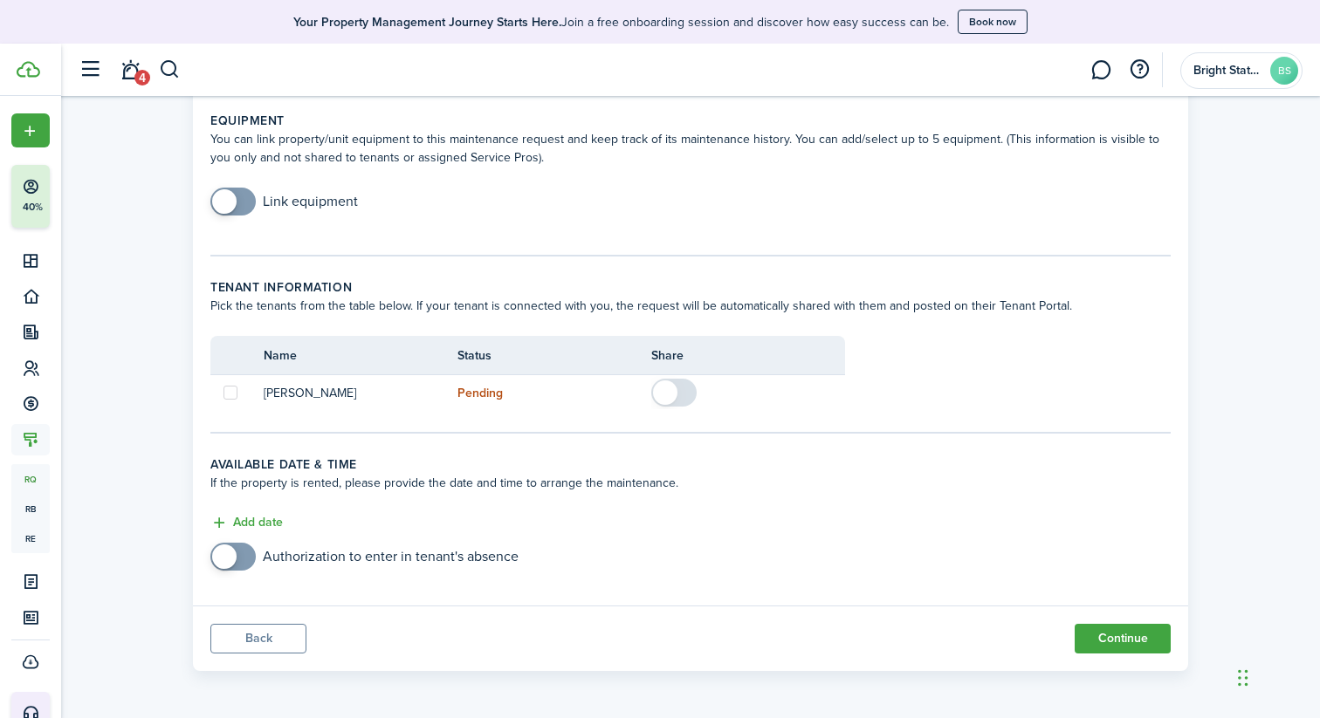
click at [1141, 642] on button "Continue" at bounding box center [1123, 639] width 96 height 30
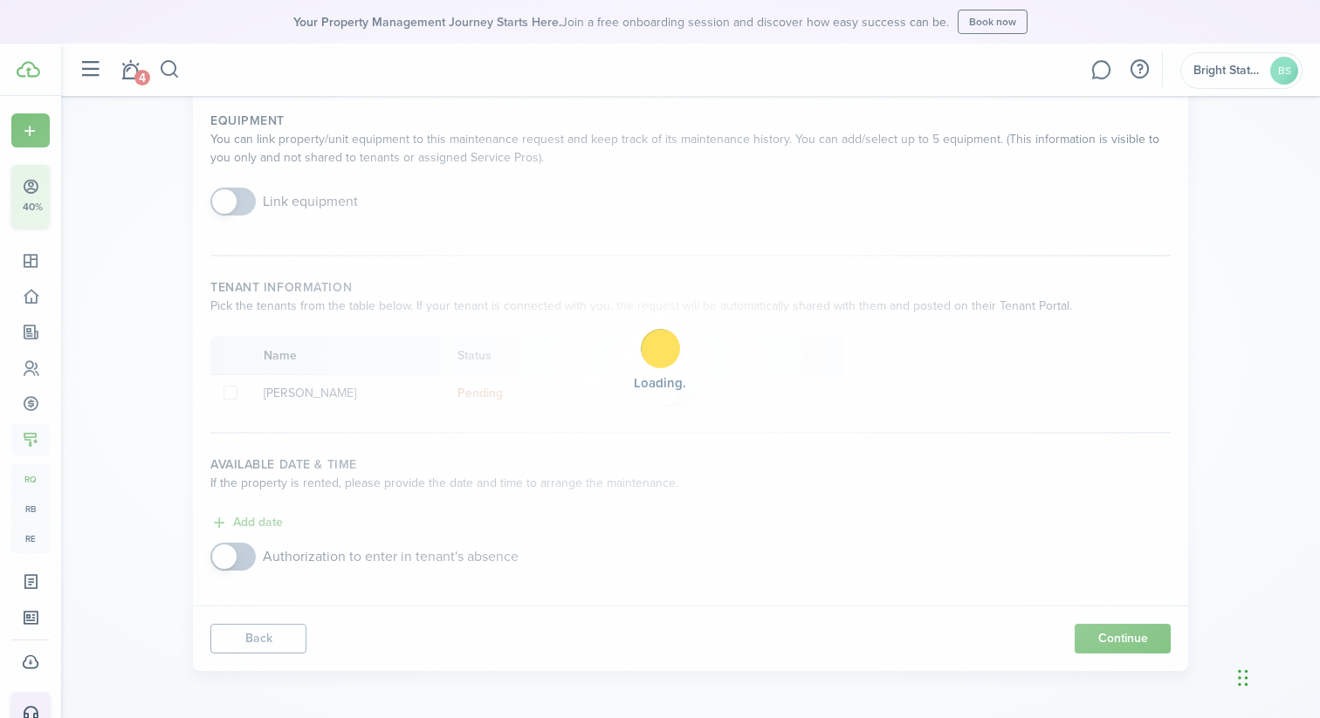
scroll to position [0, 0]
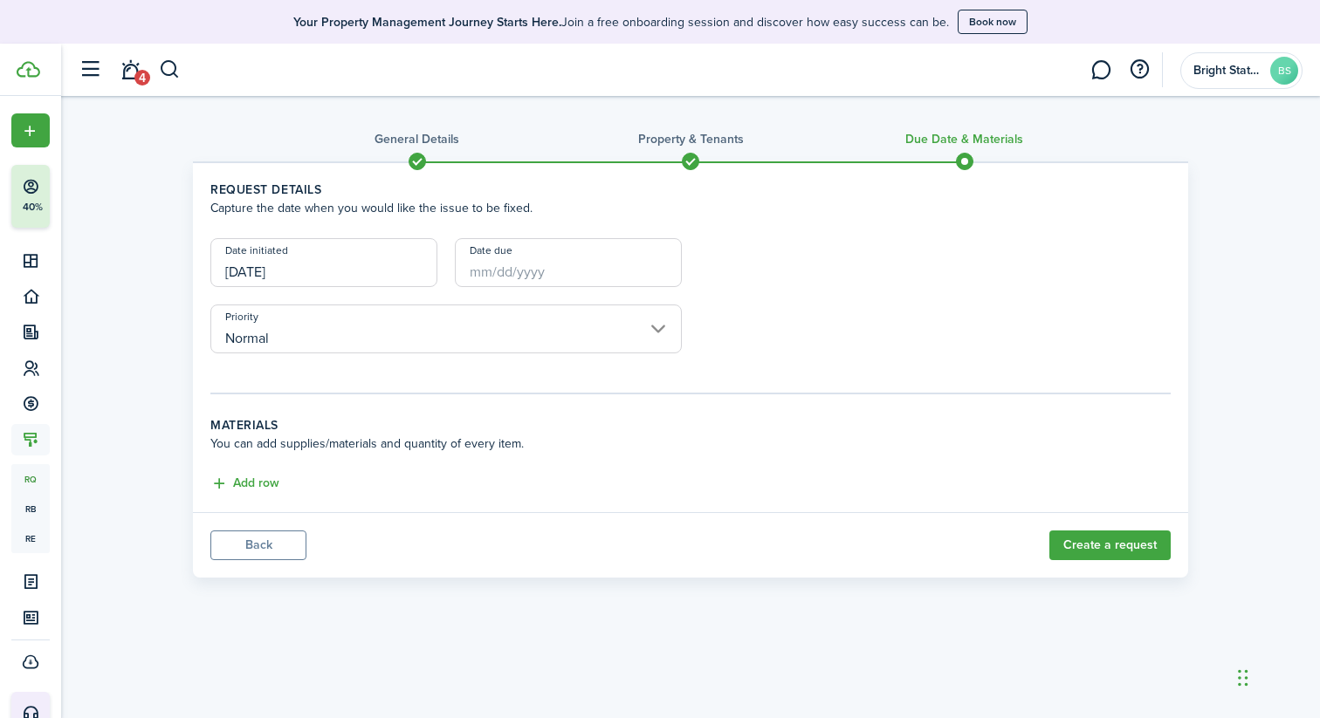
click at [416, 265] on input "[DATE]" at bounding box center [323, 262] width 227 height 49
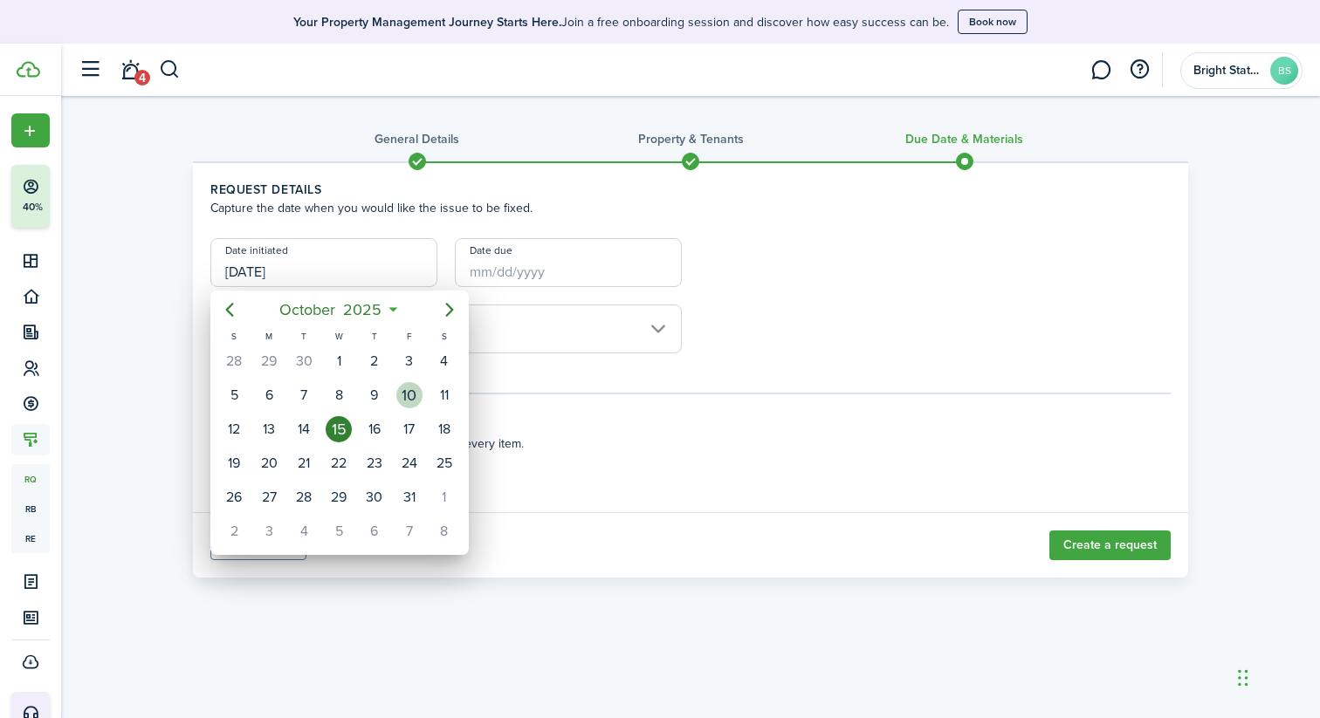
click at [414, 389] on div "10" at bounding box center [409, 395] width 26 height 26
type input "[DATE]"
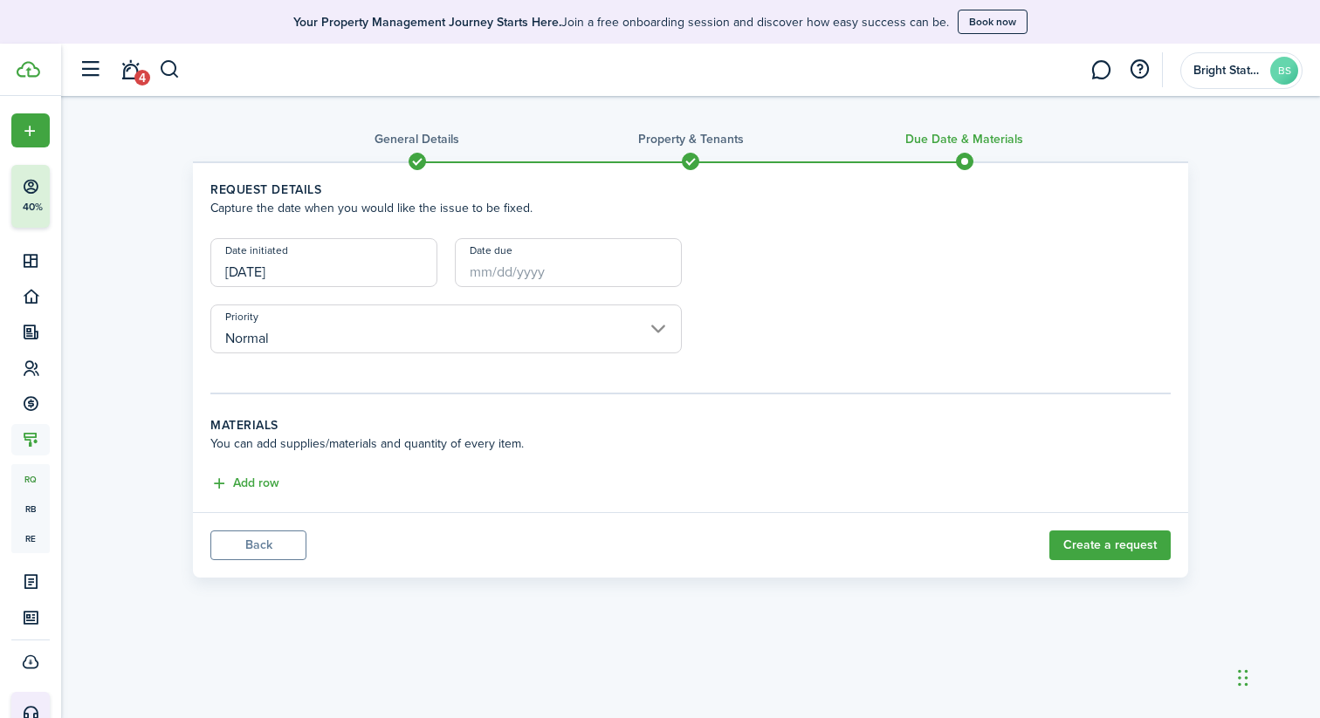
click at [481, 281] on input "Date due" at bounding box center [568, 262] width 227 height 49
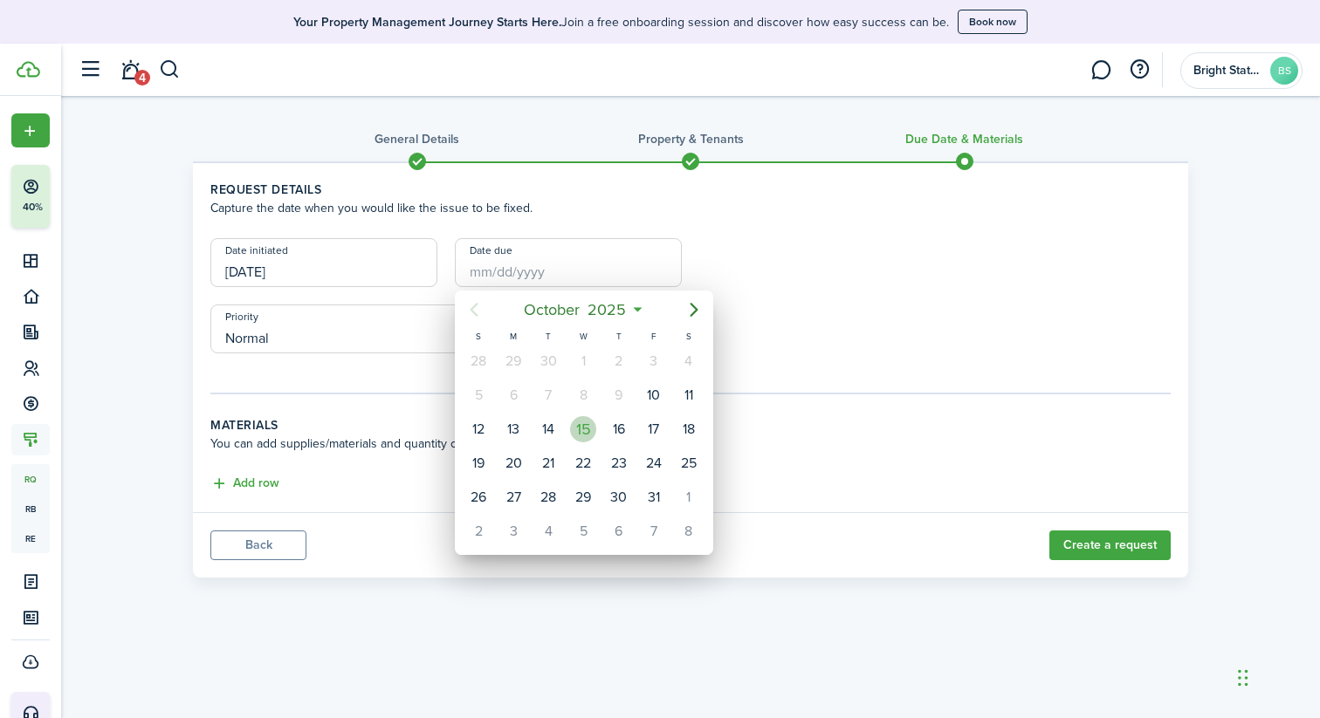
click at [588, 433] on div "15" at bounding box center [583, 429] width 26 height 26
type input "[DATE]"
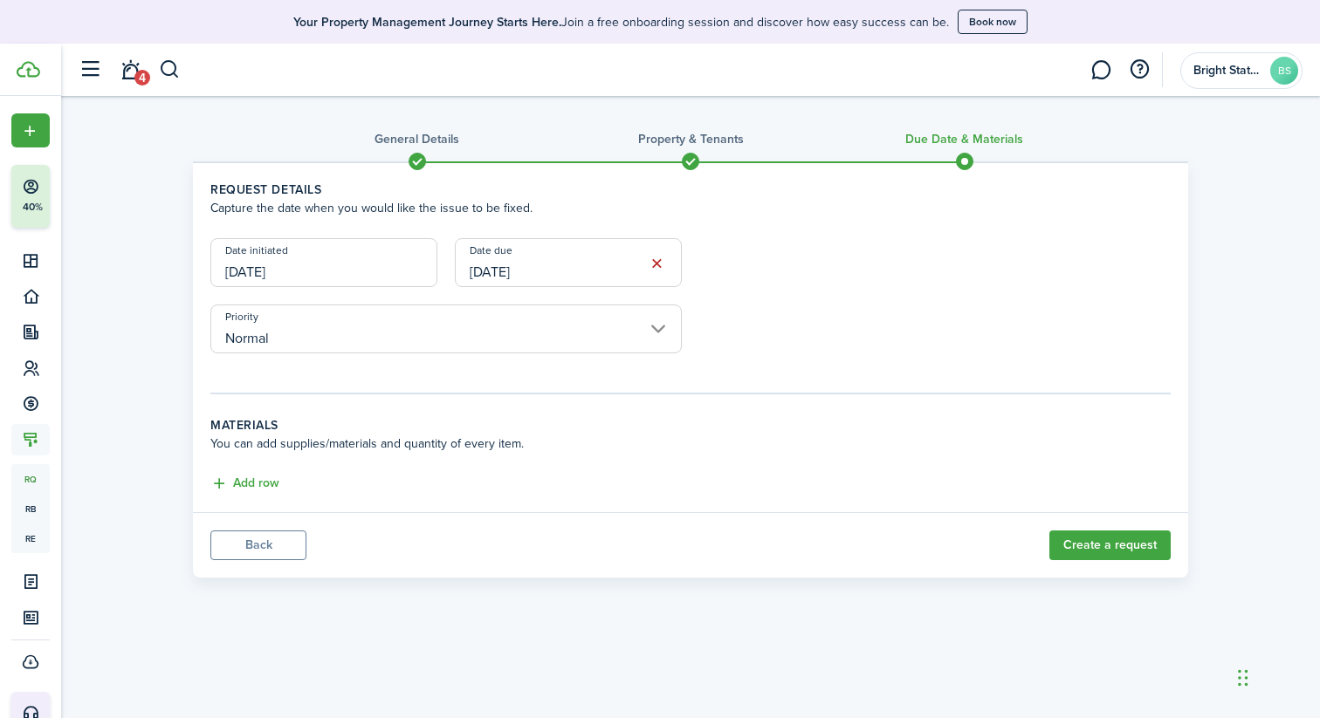
click at [244, 478] on button "Add row" at bounding box center [244, 484] width 69 height 20
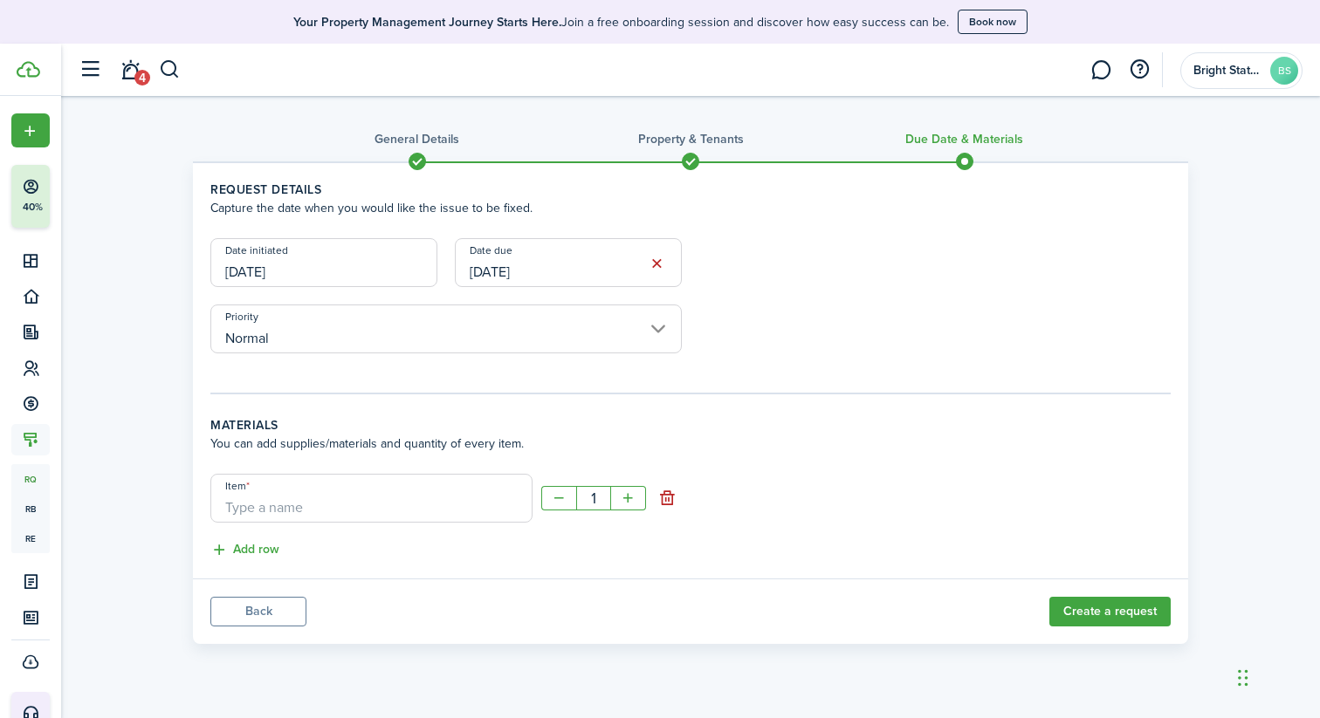
click at [1091, 617] on button "Create a request" at bounding box center [1109, 612] width 121 height 30
click at [662, 501] on button "button" at bounding box center [667, 498] width 24 height 24
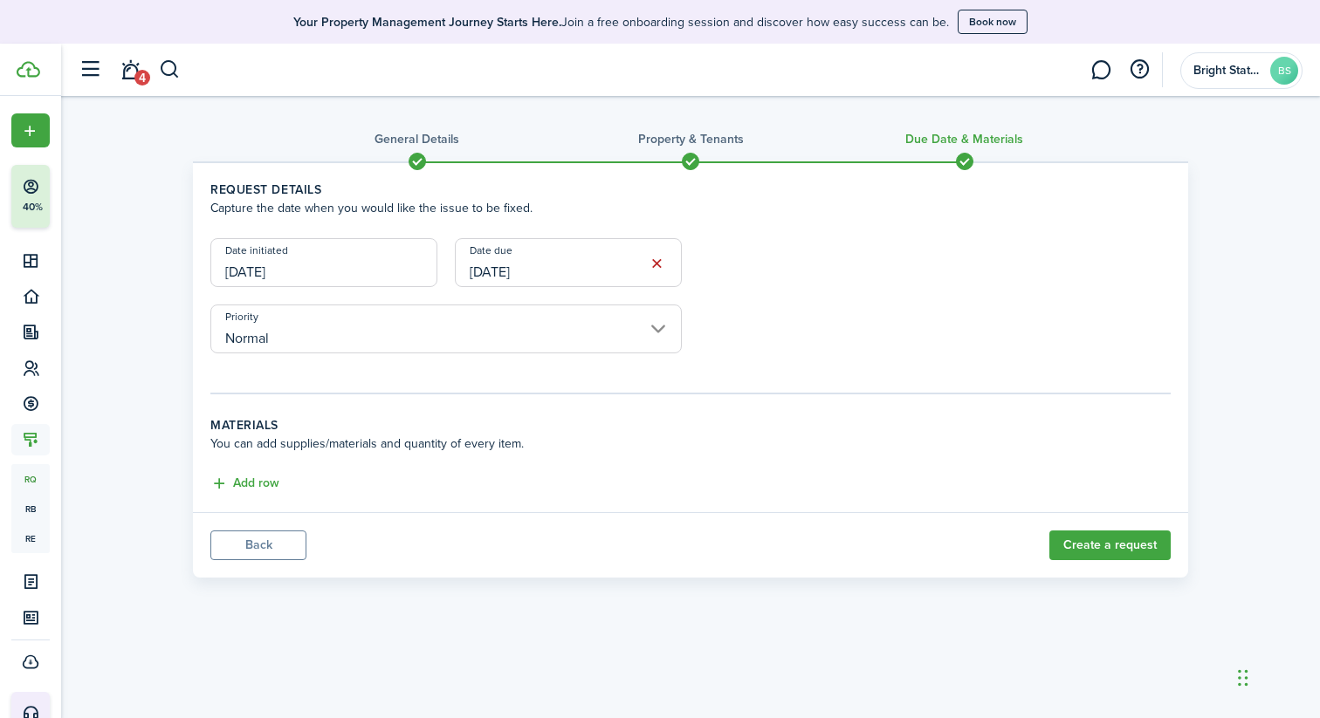
click at [1098, 546] on button "Create a request" at bounding box center [1109, 546] width 121 height 30
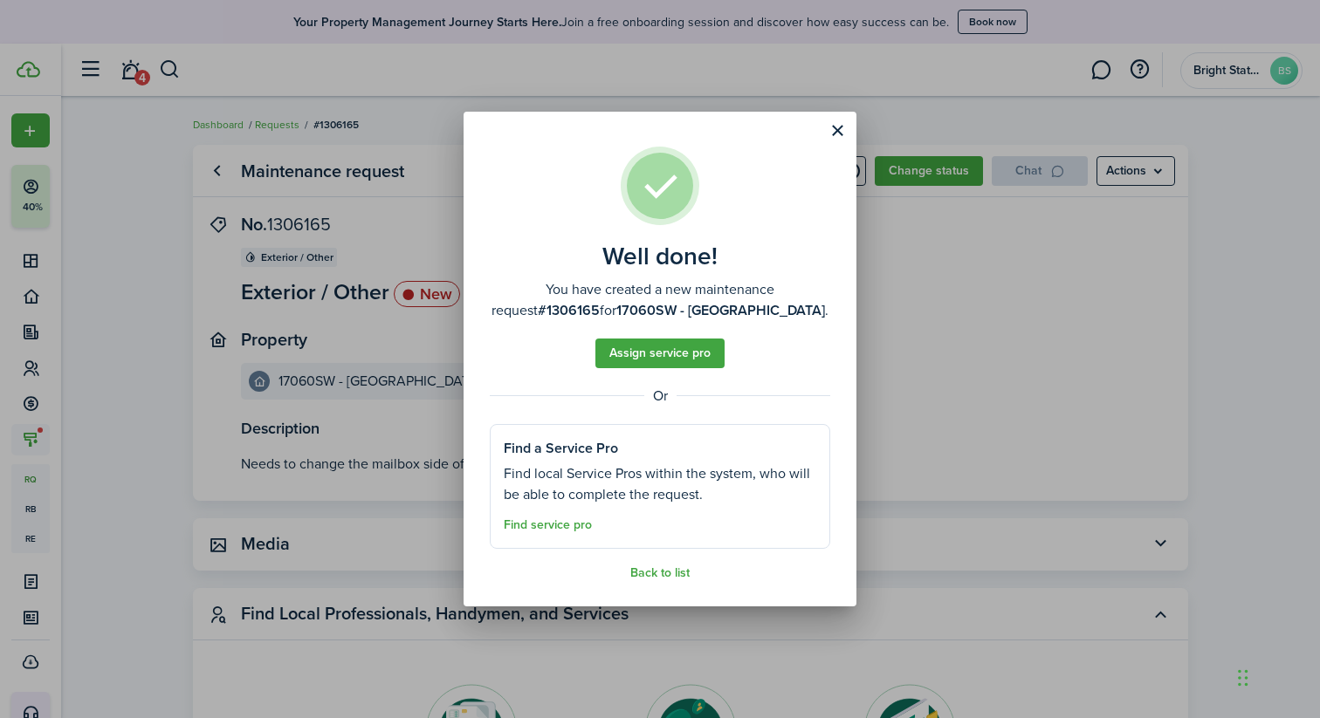
click at [664, 354] on button "Assign service pro" at bounding box center [659, 354] width 129 height 30
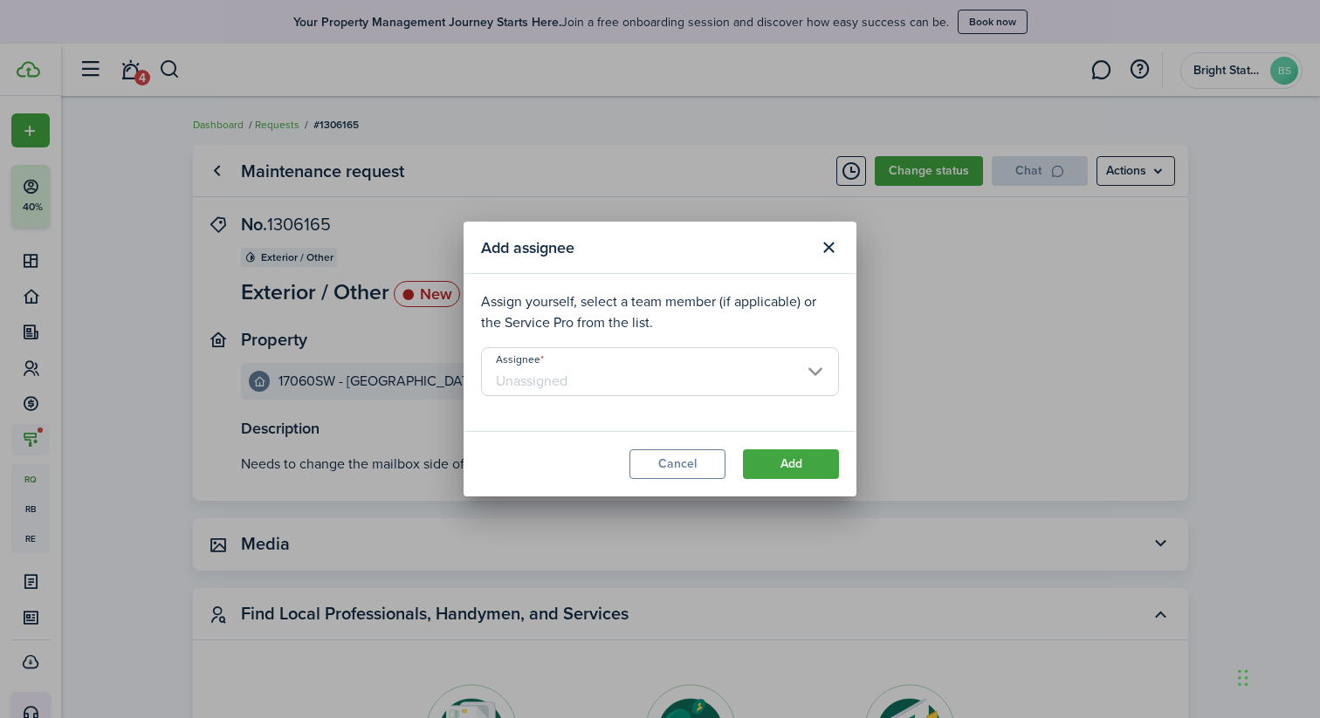
click at [820, 369] on input "Assignee" at bounding box center [660, 371] width 358 height 49
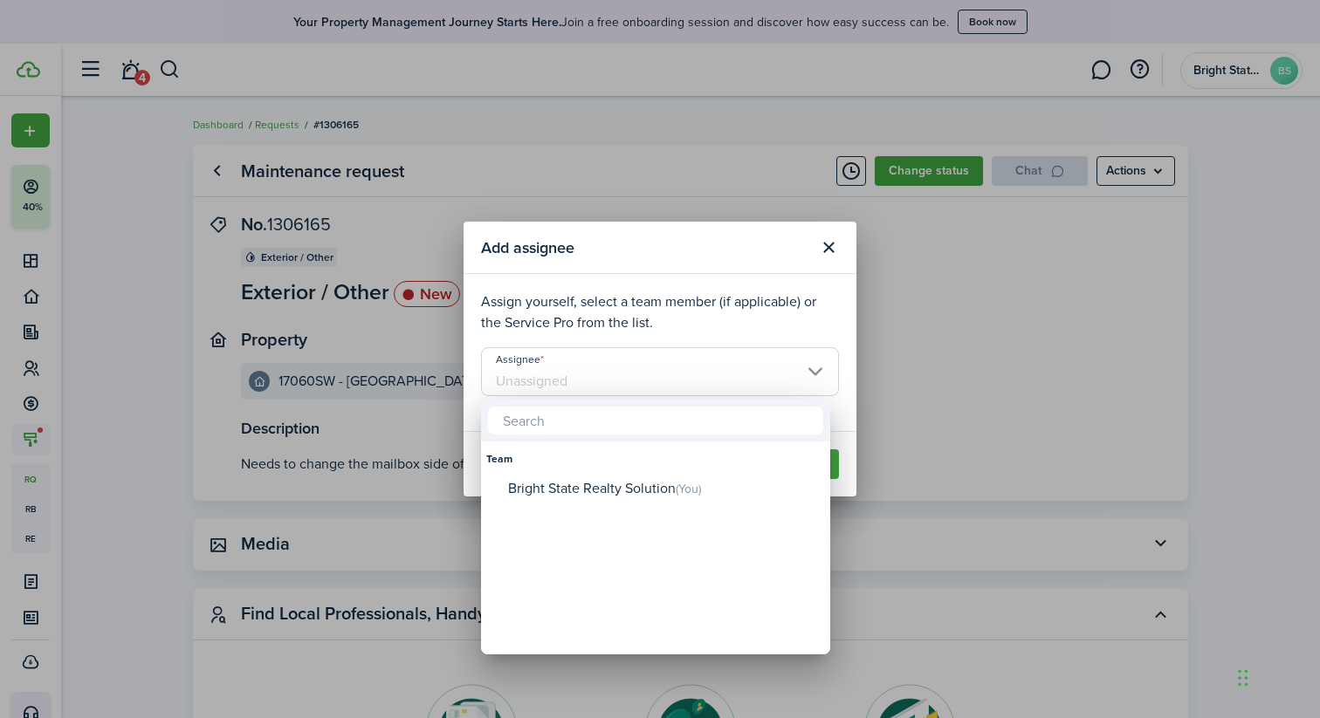
click at [751, 307] on div at bounding box center [659, 359] width 1599 height 998
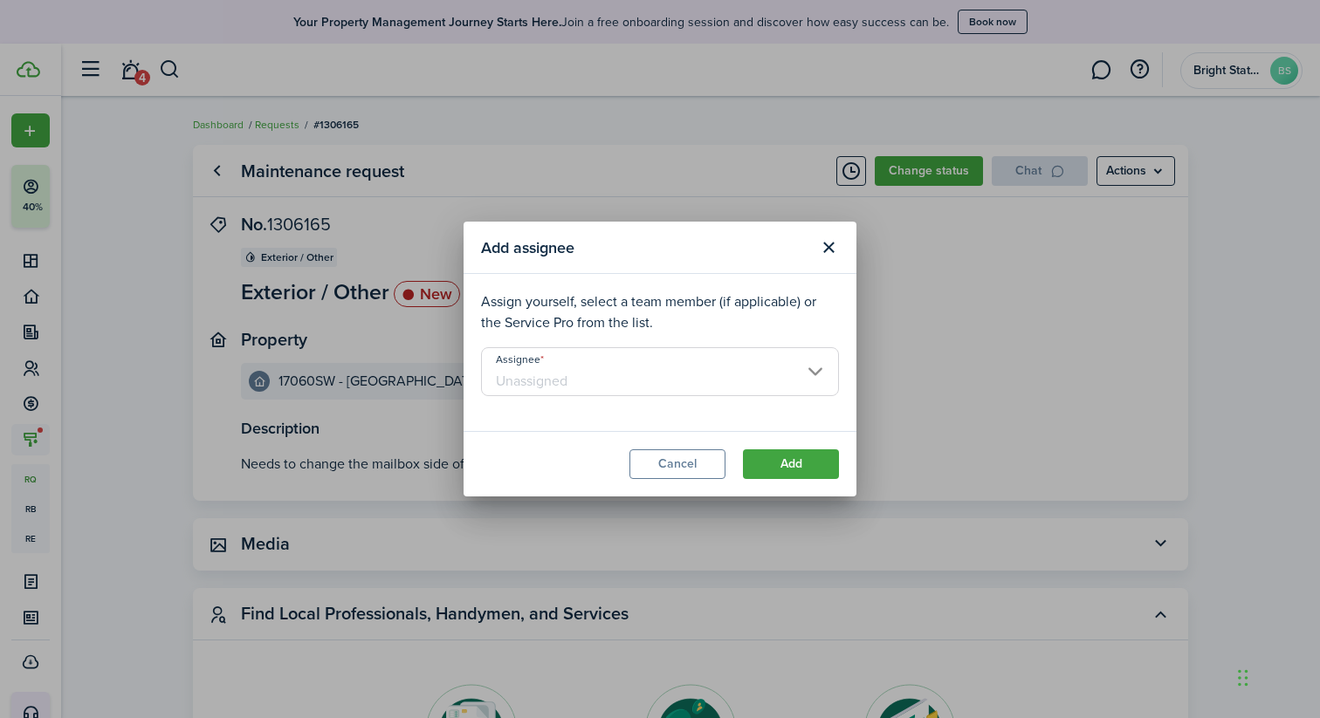
click at [828, 244] on button "Close modal" at bounding box center [829, 248] width 30 height 30
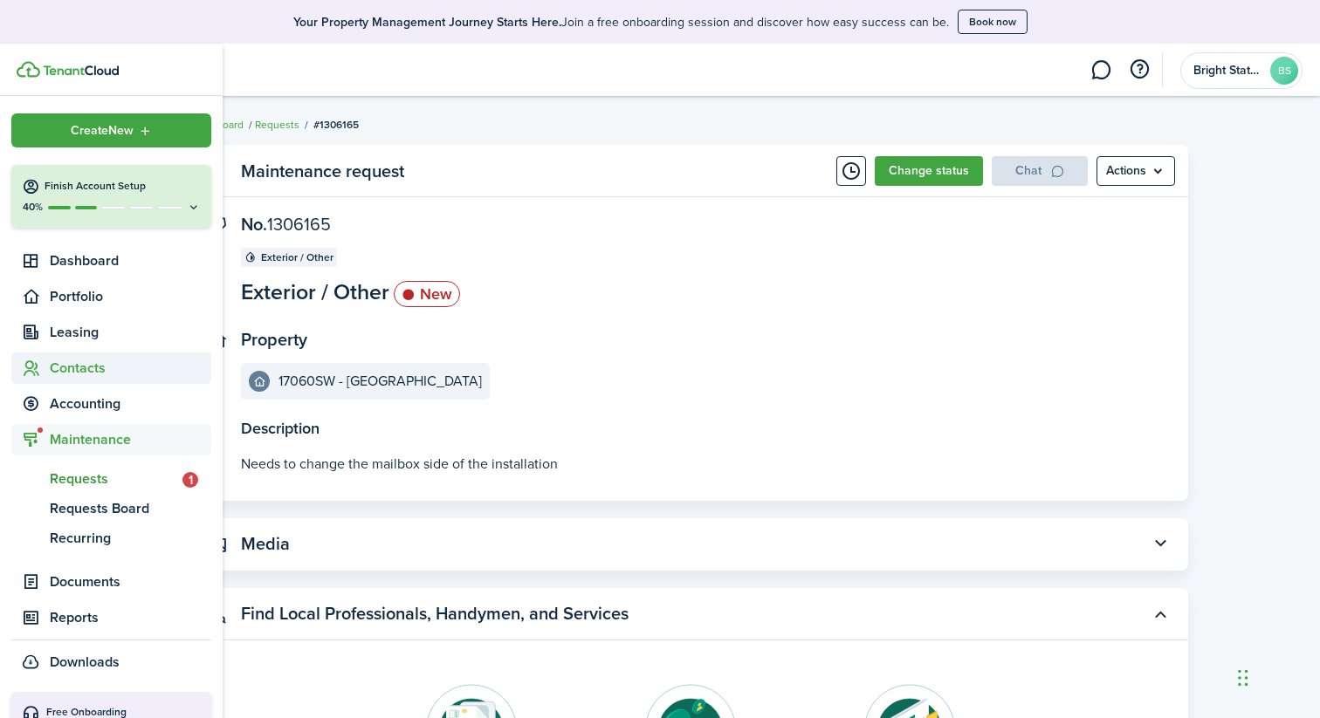
click at [44, 368] on sidebar-link-icon at bounding box center [30, 369] width 38 height 18
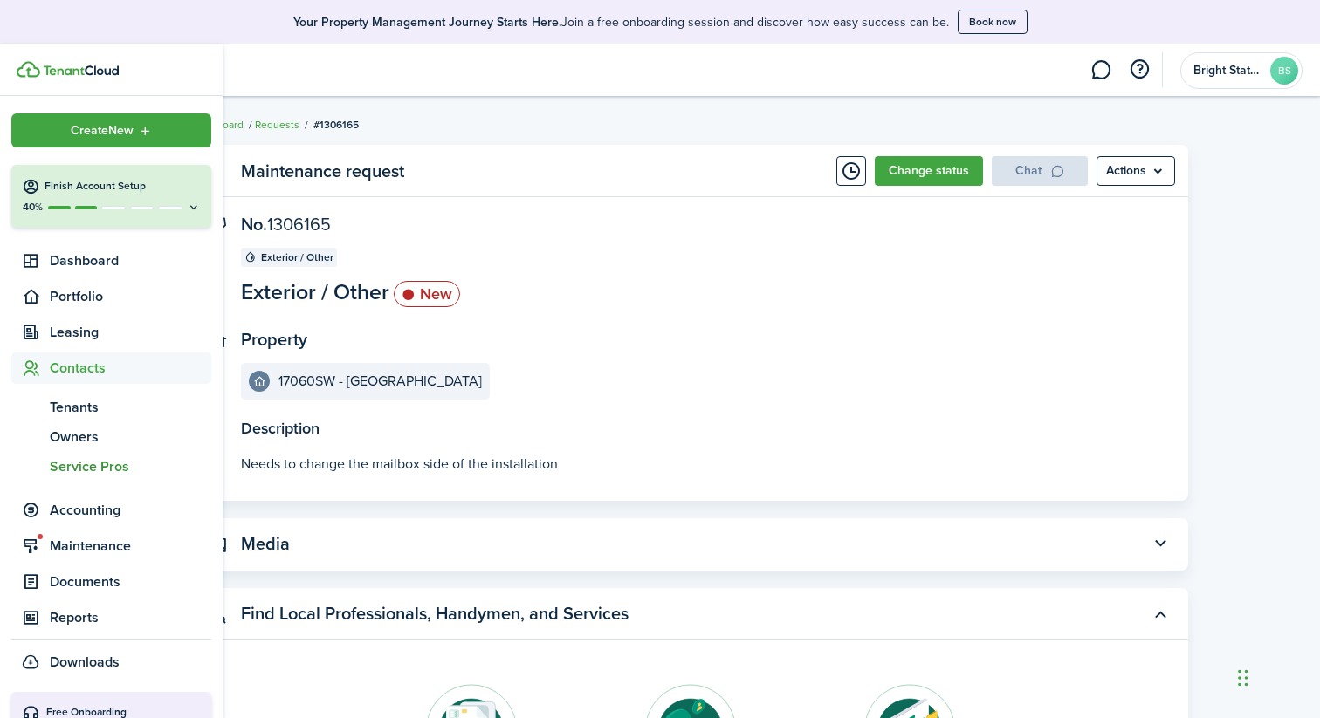
click at [88, 468] on span "Service Pros" at bounding box center [130, 467] width 161 height 21
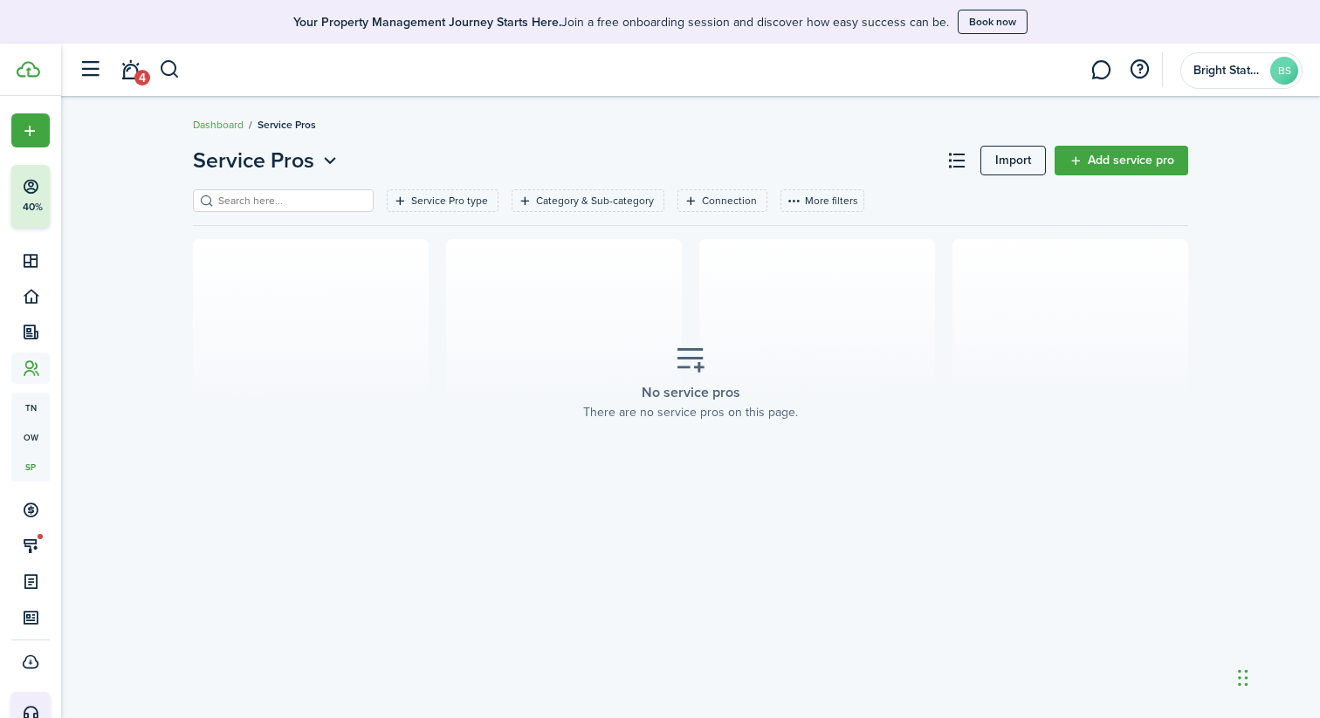
click at [1092, 161] on link "Add service pro" at bounding box center [1122, 161] width 134 height 30
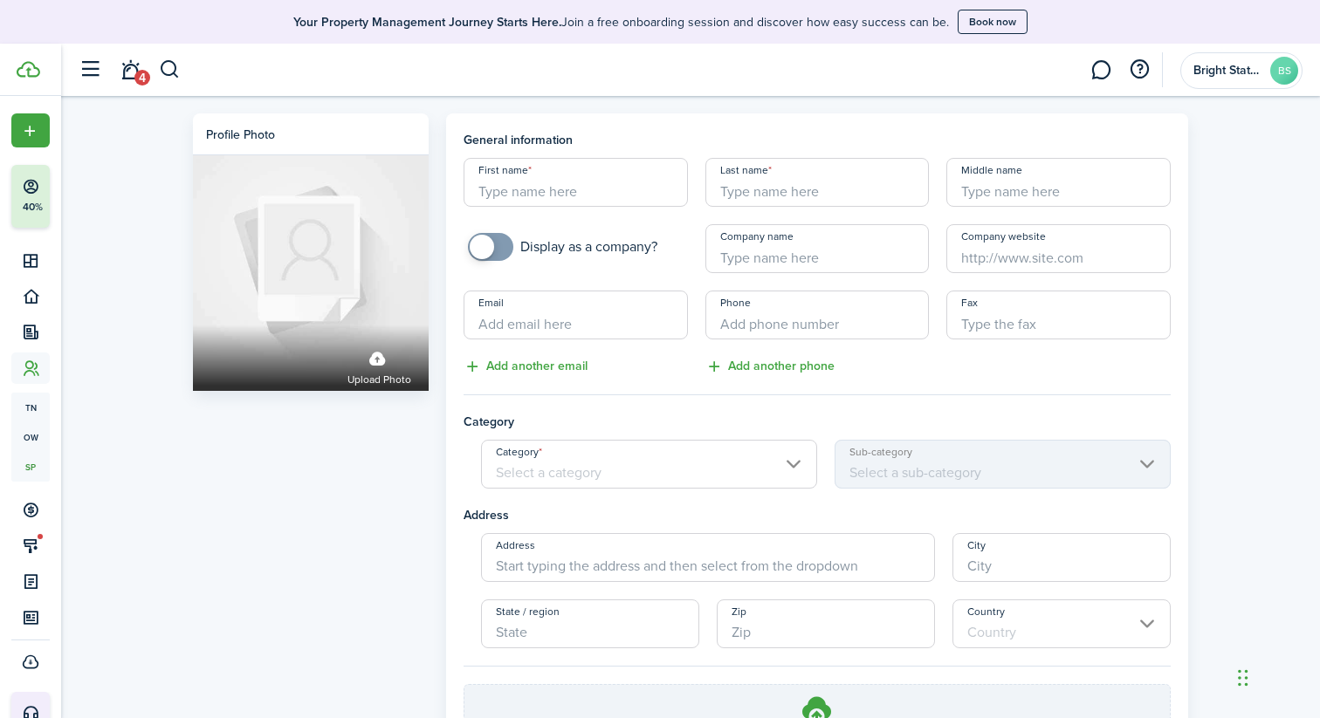
click at [596, 186] on input "First name" at bounding box center [576, 182] width 224 height 49
click at [673, 126] on panel-main "General information First name Last name Middle name Display as a company? Comp…" at bounding box center [817, 483] width 742 height 741
click at [594, 185] on input "First name" at bounding box center [576, 182] width 224 height 49
click at [818, 247] on input "Company name" at bounding box center [817, 248] width 224 height 49
type input "Prospertree 88 Solutions"
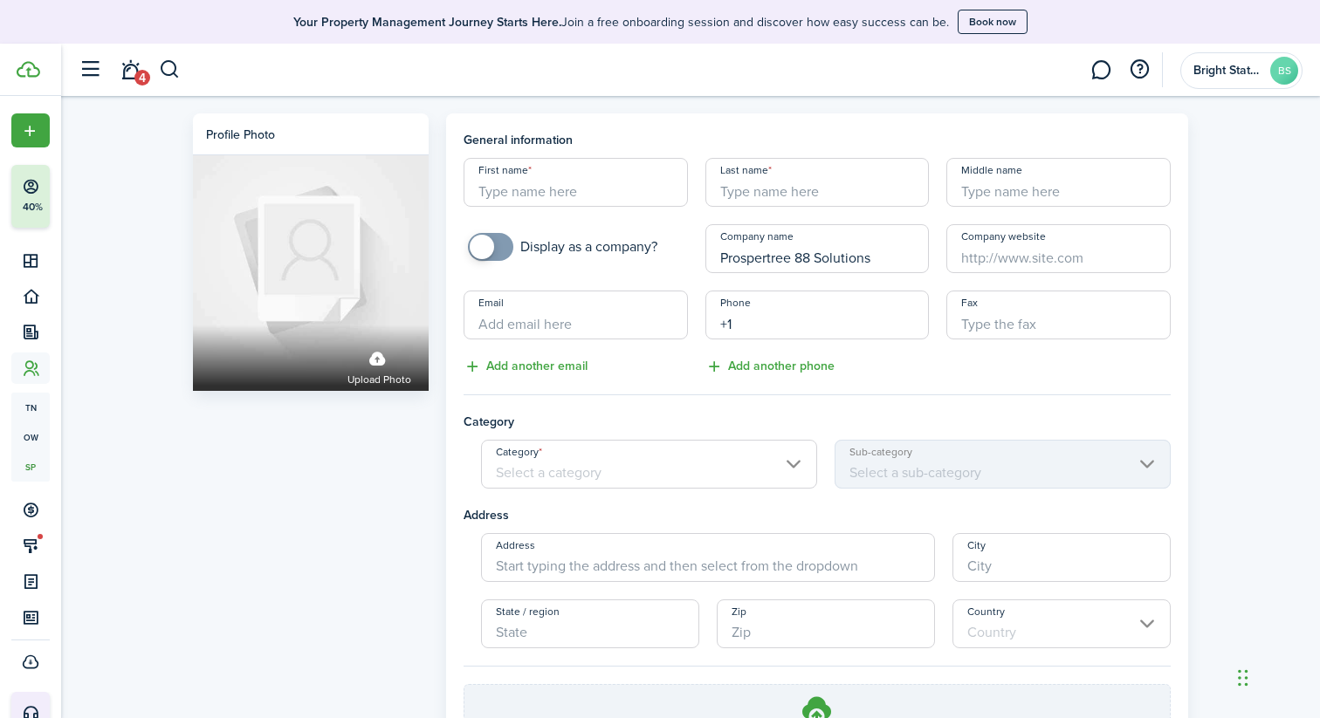
click at [764, 329] on input "+1" at bounding box center [817, 315] width 224 height 49
click at [764, 329] on input "+1 352" at bounding box center [817, 315] width 224 height 49
type input "[PHONE_NUMBER]"
click at [581, 192] on input "First name" at bounding box center [576, 182] width 224 height 49
type input "[PERSON_NAME]"
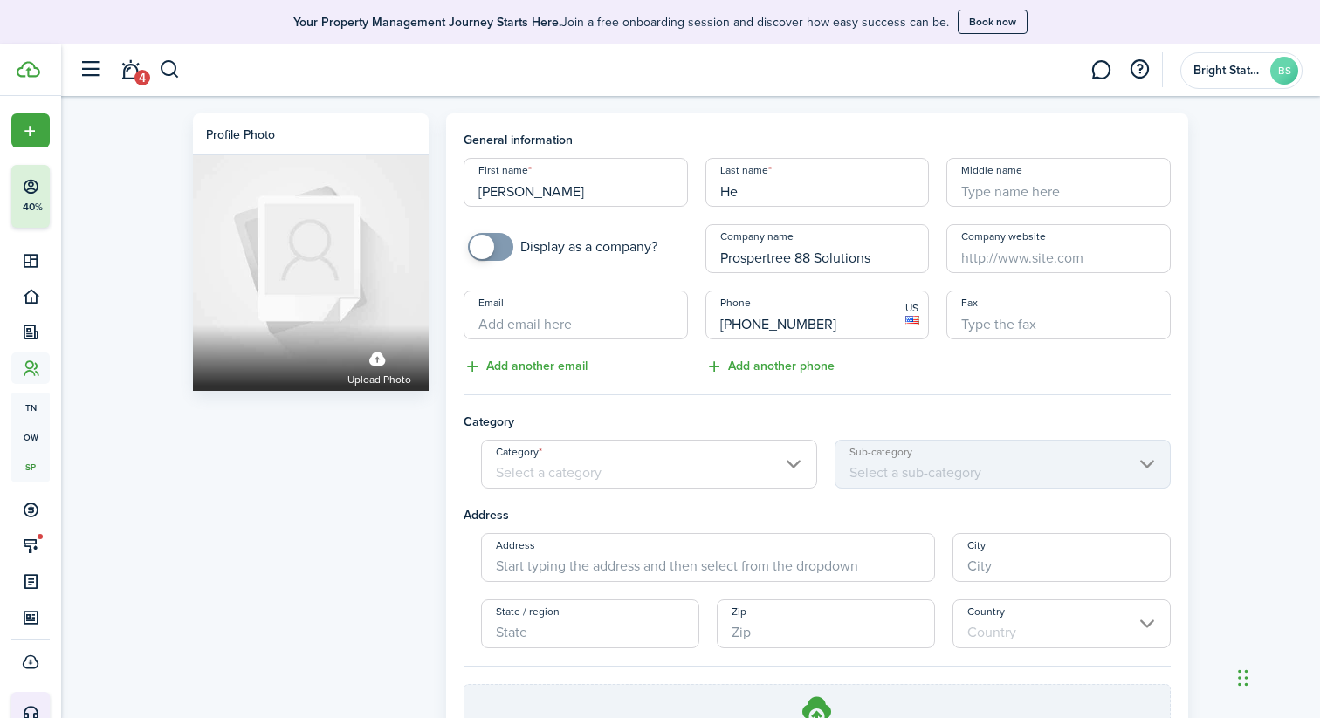
type input "H"
type input "[PERSON_NAME]"
click at [798, 459] on input "Category" at bounding box center [649, 464] width 336 height 49
type input "[PERSON_NAME]"
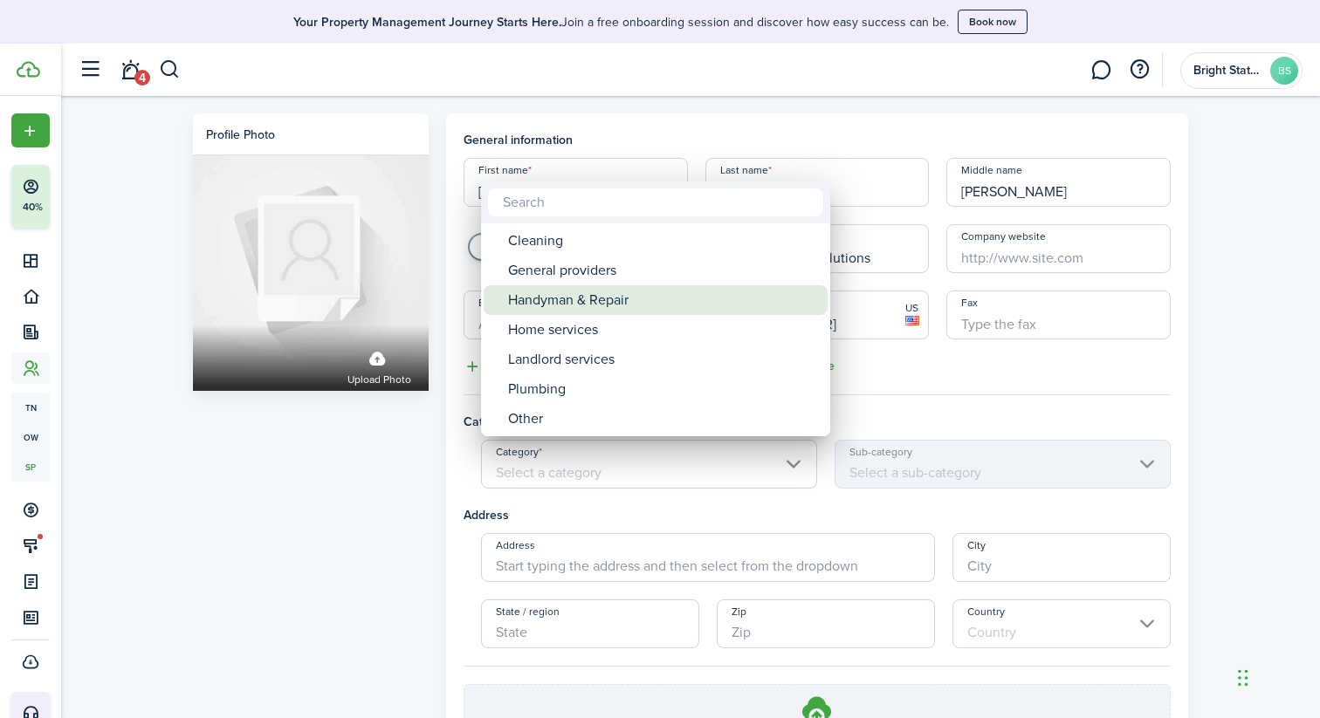
click at [662, 307] on div "Handyman & Repair" at bounding box center [662, 300] width 309 height 30
type input "Handyman & Repair"
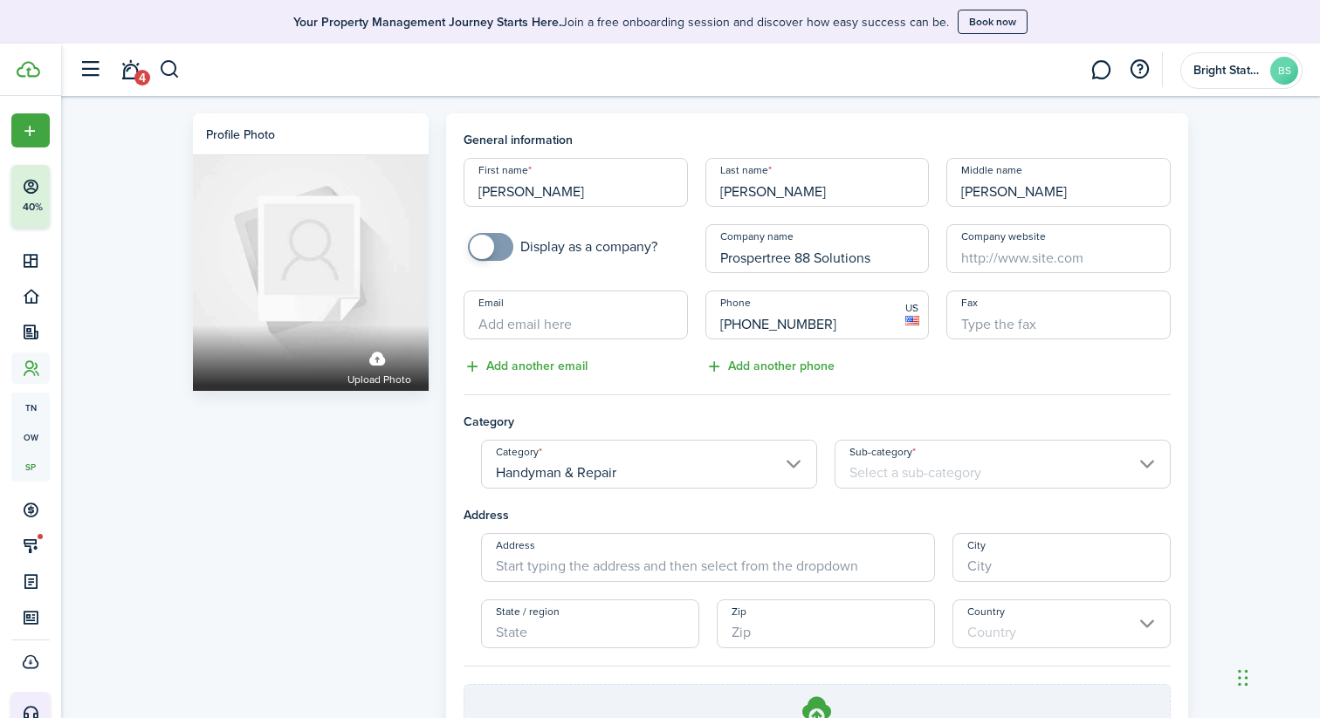
click at [986, 464] on input "Sub-category" at bounding box center [1003, 464] width 336 height 49
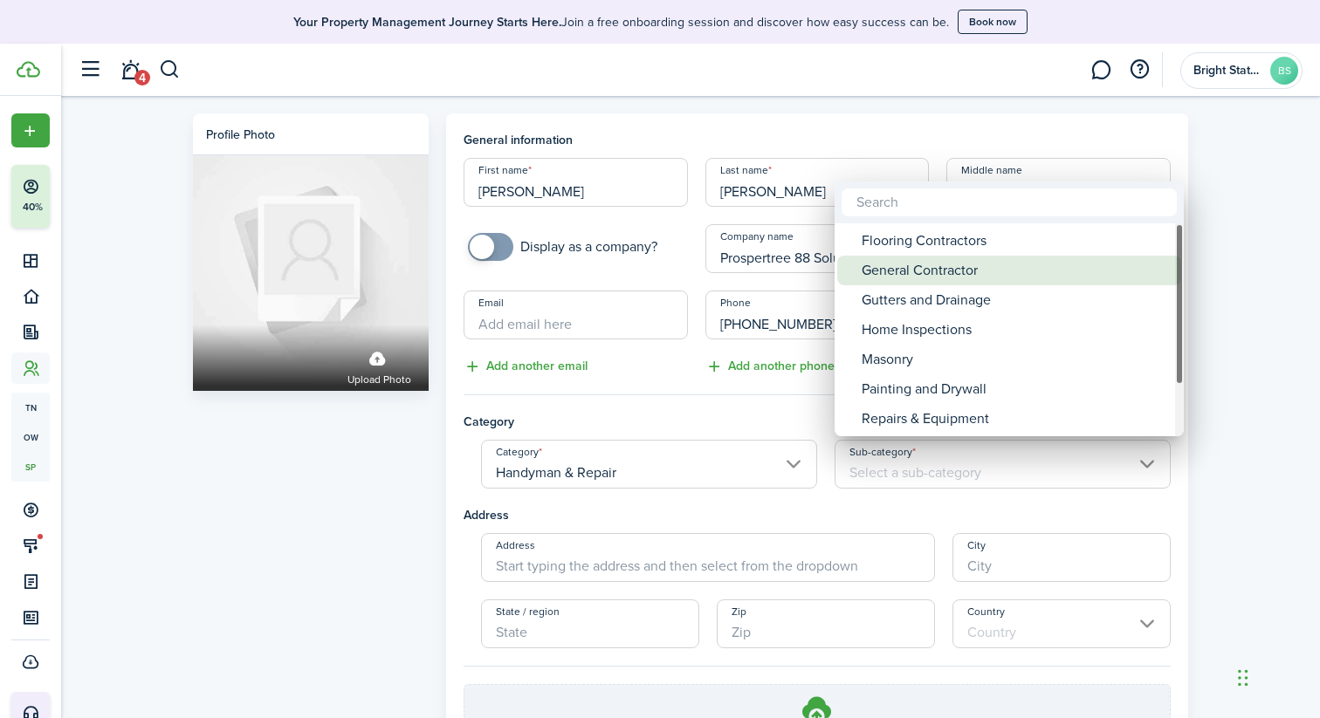
click at [983, 278] on div "General Contractor" at bounding box center [1016, 271] width 309 height 30
type input "General Contractor"
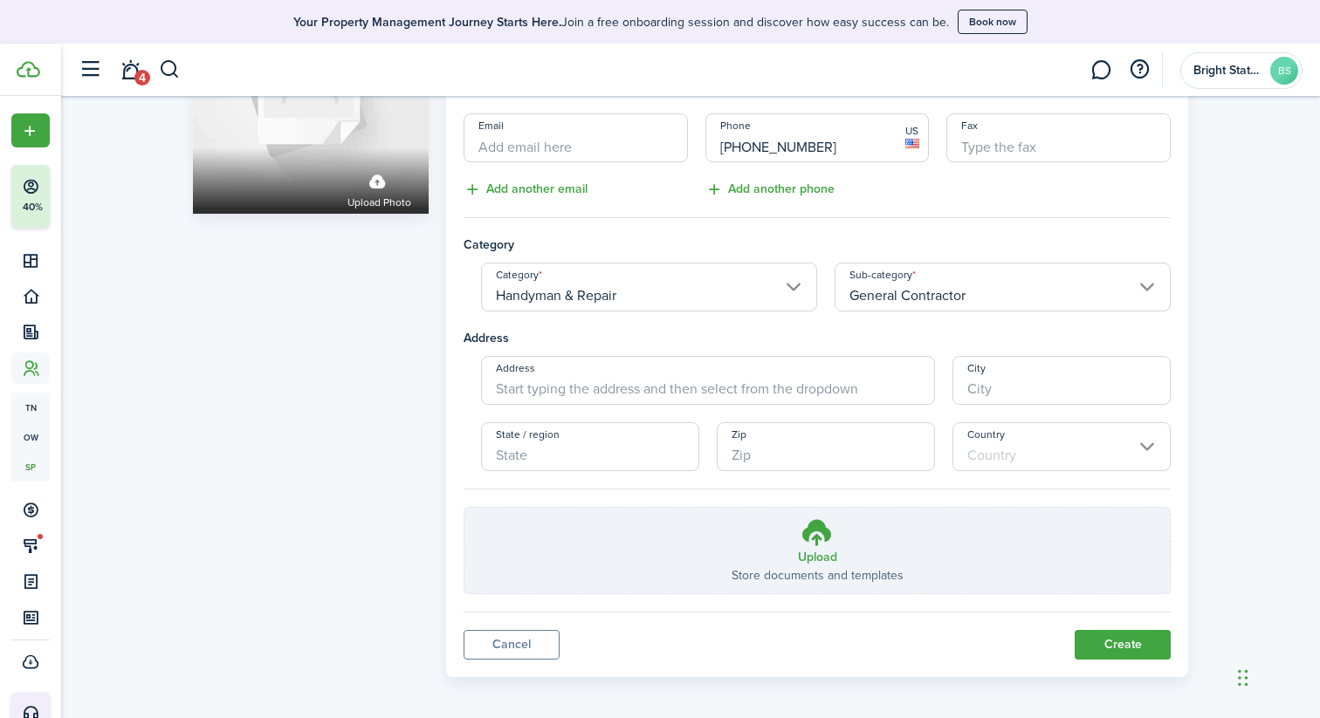
scroll to position [183, 0]
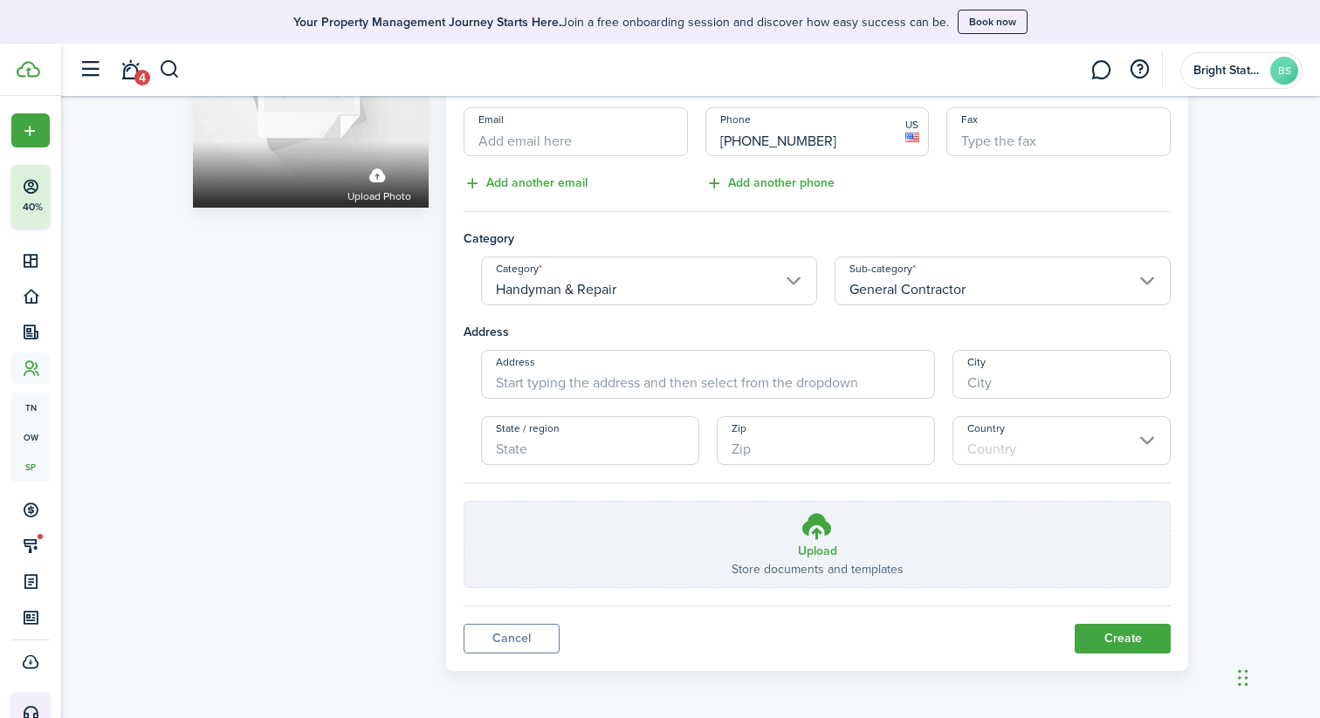
click at [1125, 636] on button "Create" at bounding box center [1123, 639] width 96 height 30
